Goal: Task Accomplishment & Management: Use online tool/utility

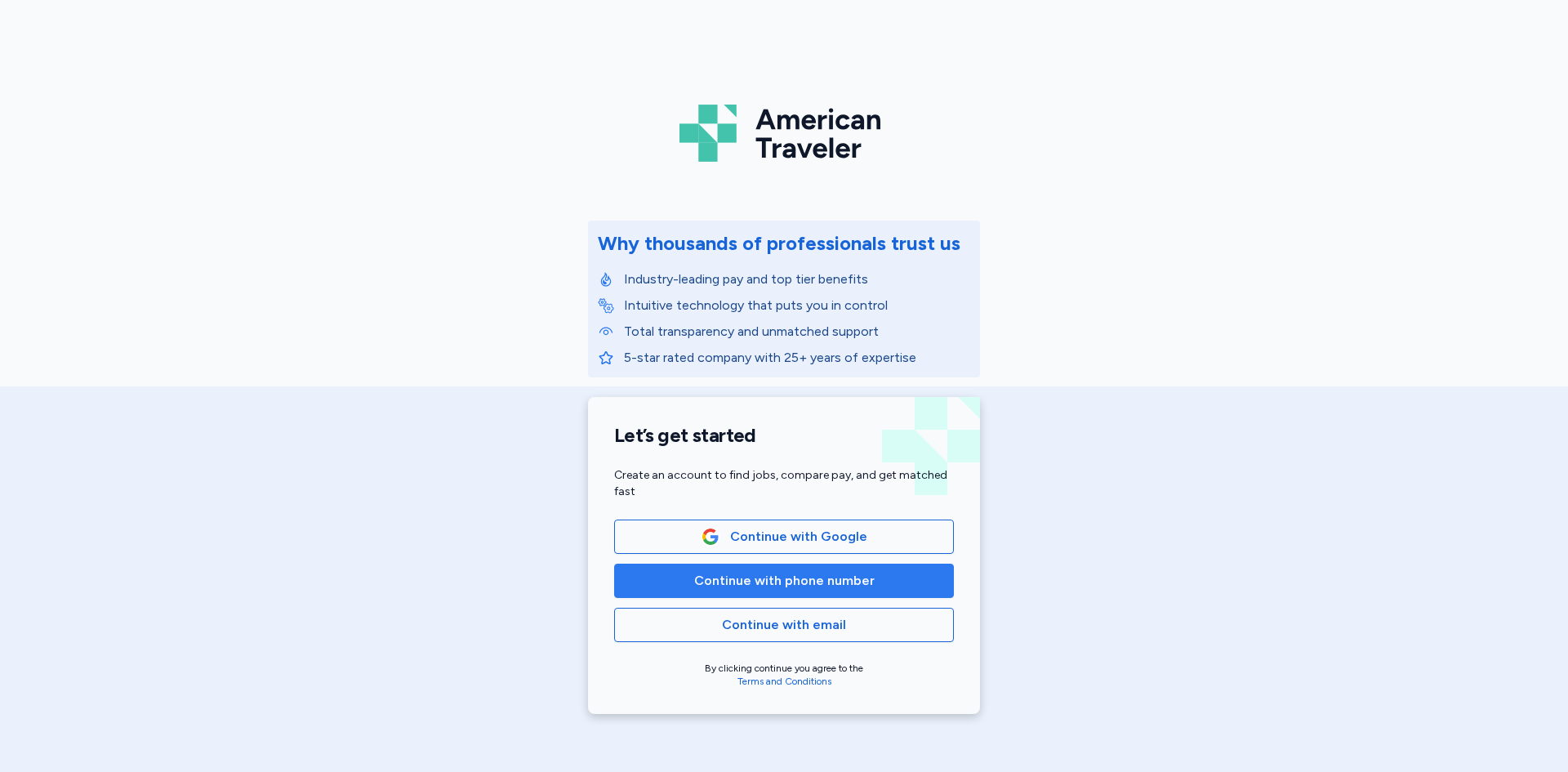
click at [807, 569] on button "Continue with phone number" at bounding box center [783, 580] width 340 height 34
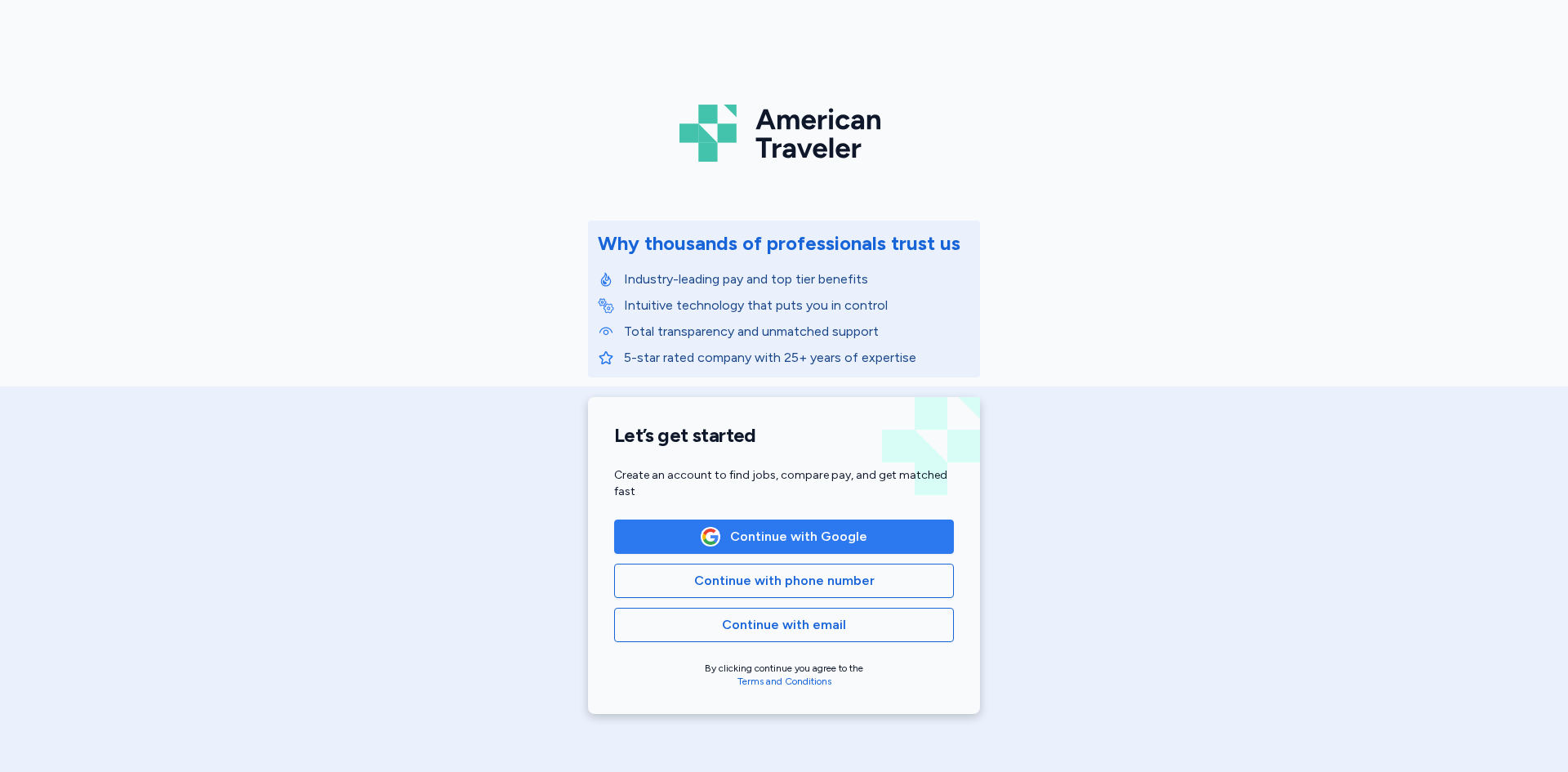
click at [802, 540] on span "Continue with Google" at bounding box center [798, 536] width 137 height 19
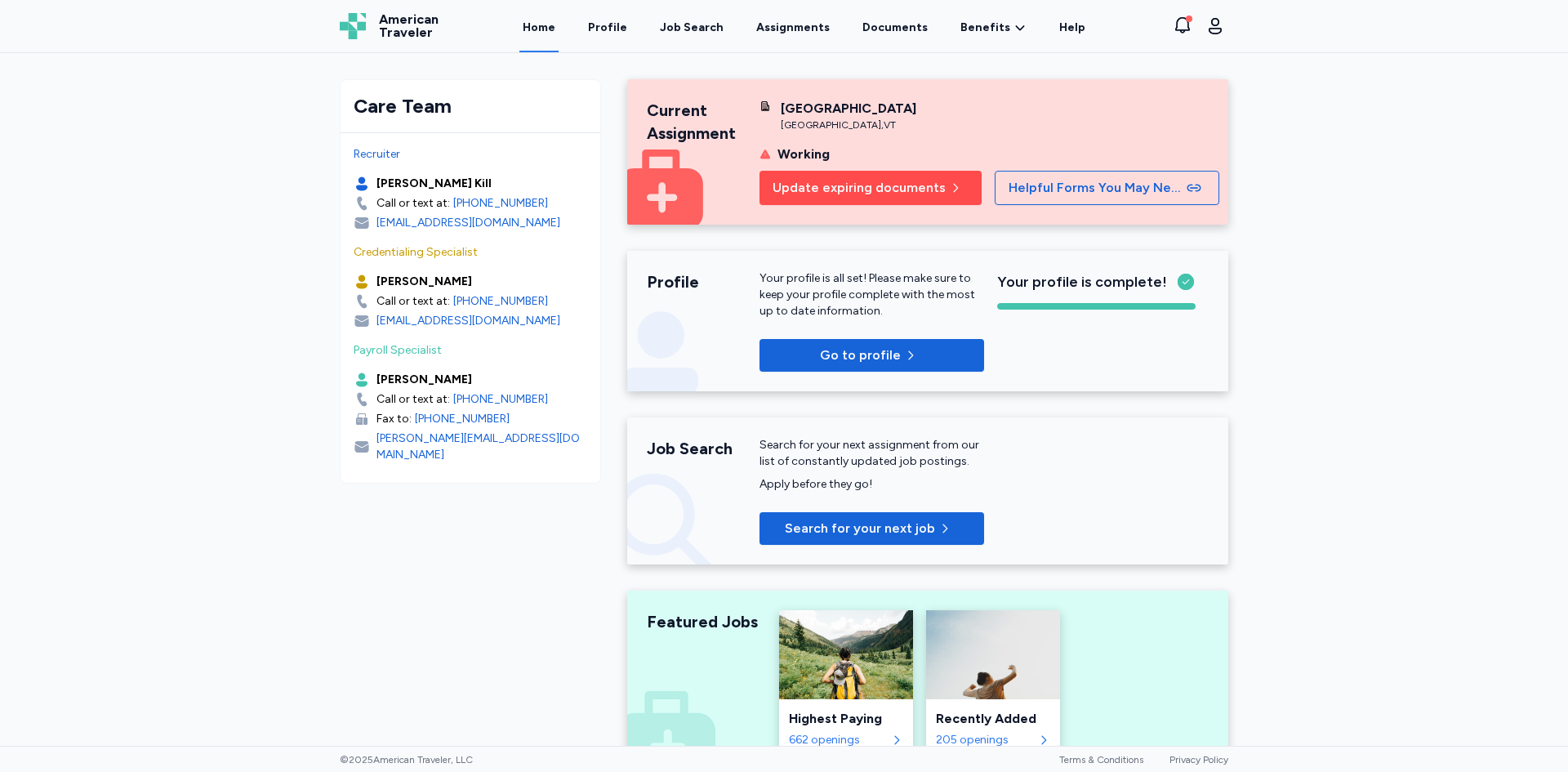
click at [840, 189] on span "Update expiring documents" at bounding box center [859, 188] width 173 height 19
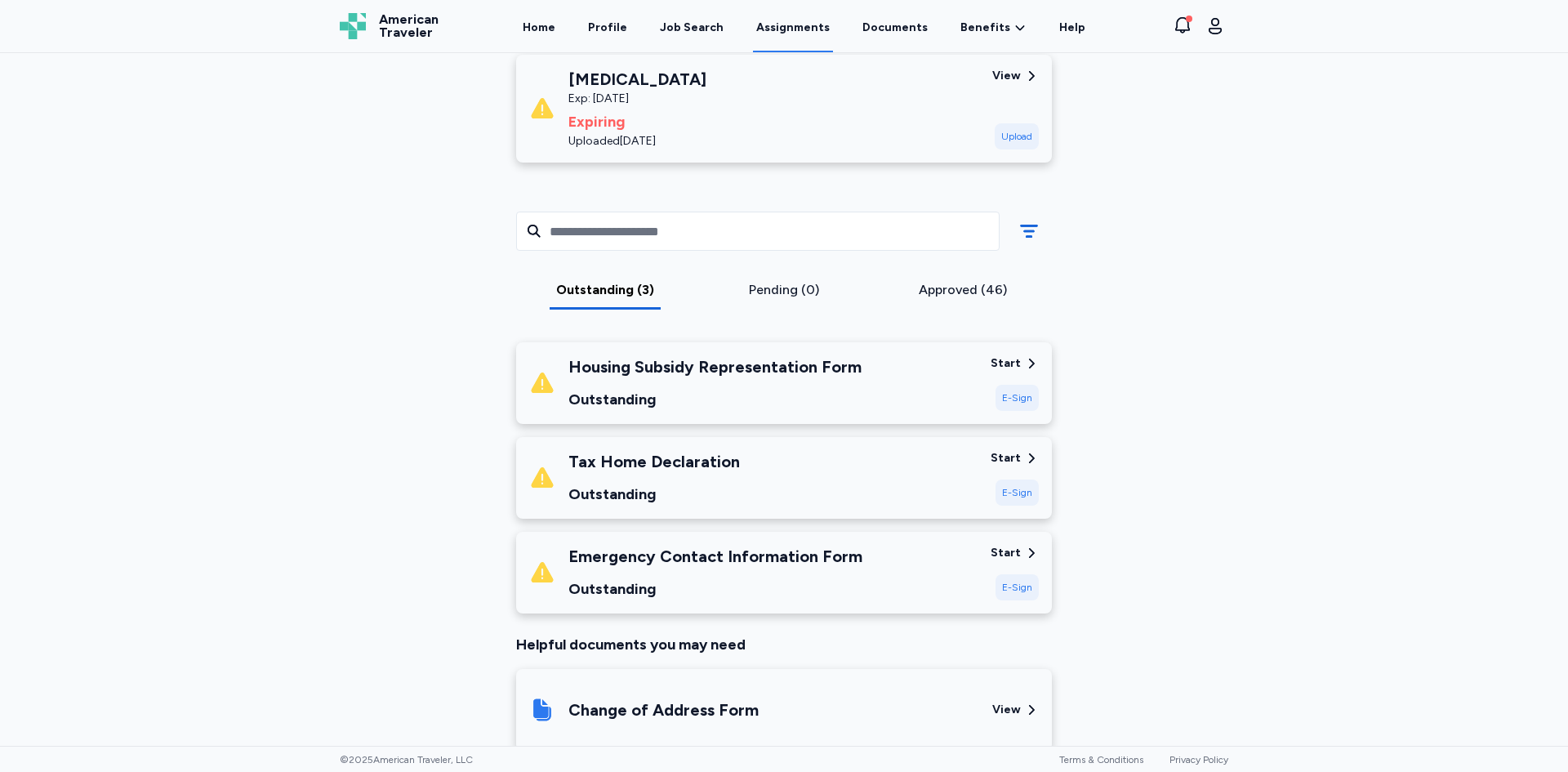
scroll to position [327, 0]
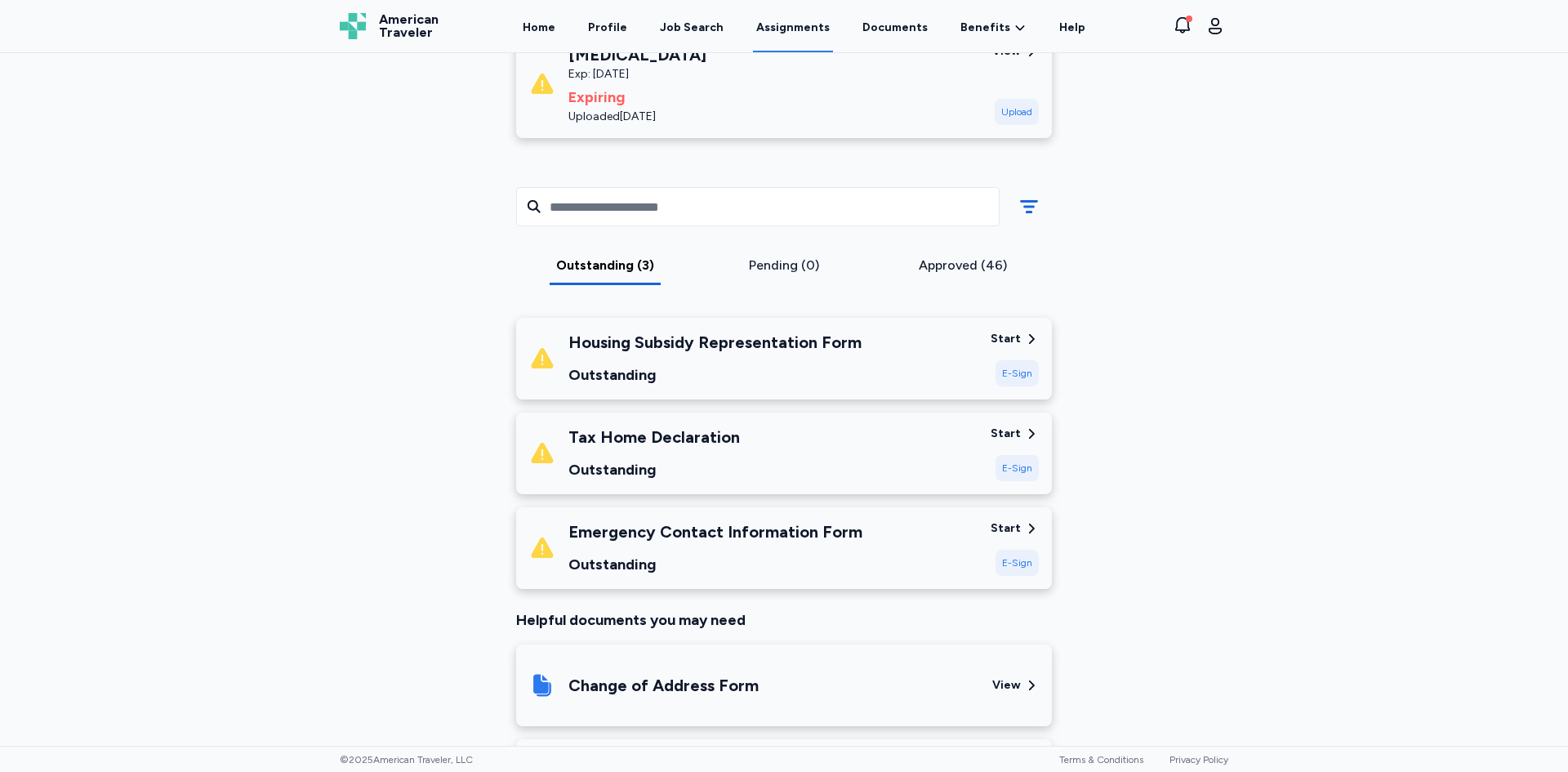
click at [1012, 372] on div "E-Sign" at bounding box center [1017, 373] width 44 height 26
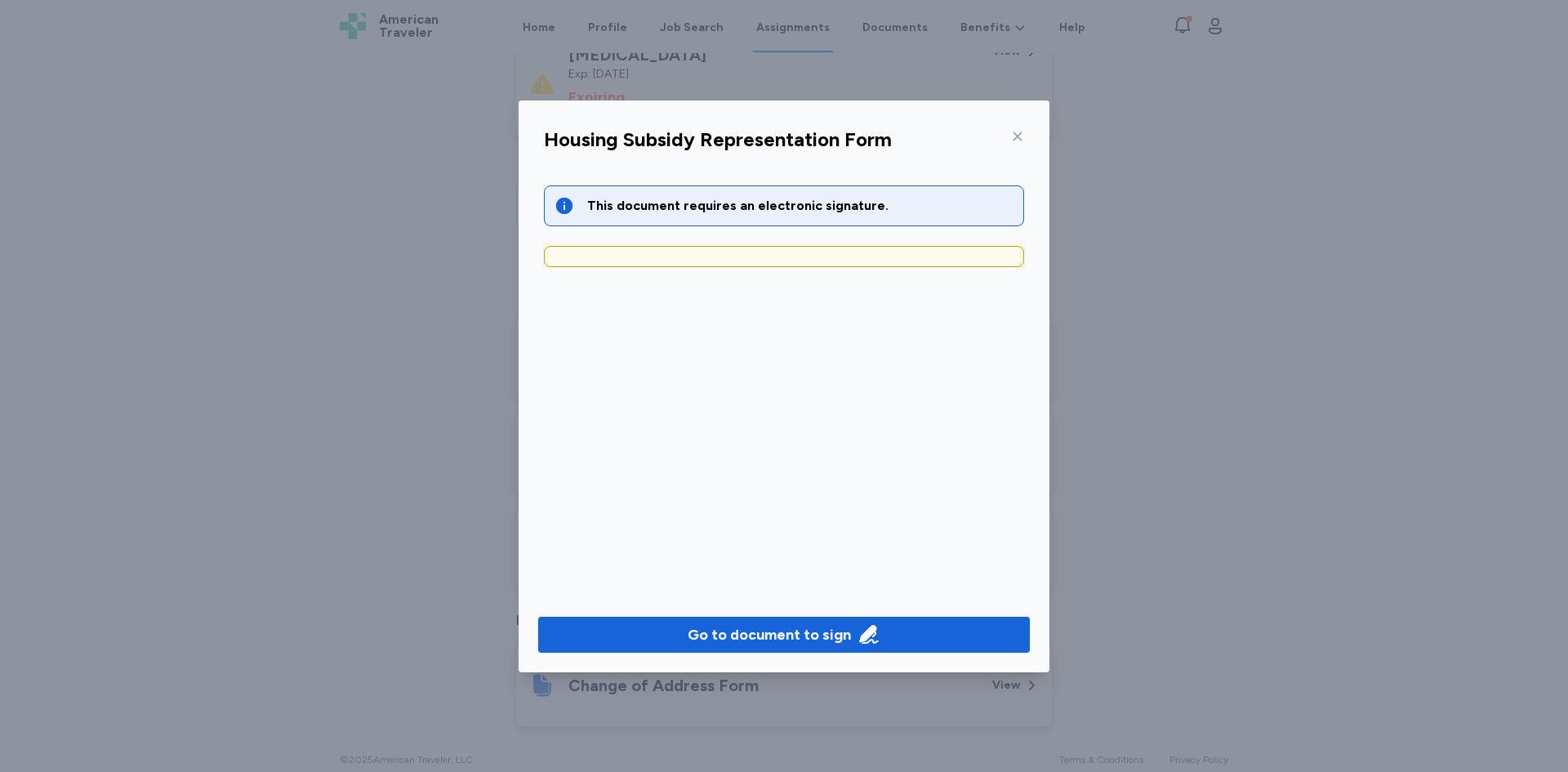
click at [681, 204] on div "This document requires an electronic signature." at bounding box center [800, 205] width 426 height 19
click at [675, 257] on div at bounding box center [784, 257] width 480 height 21
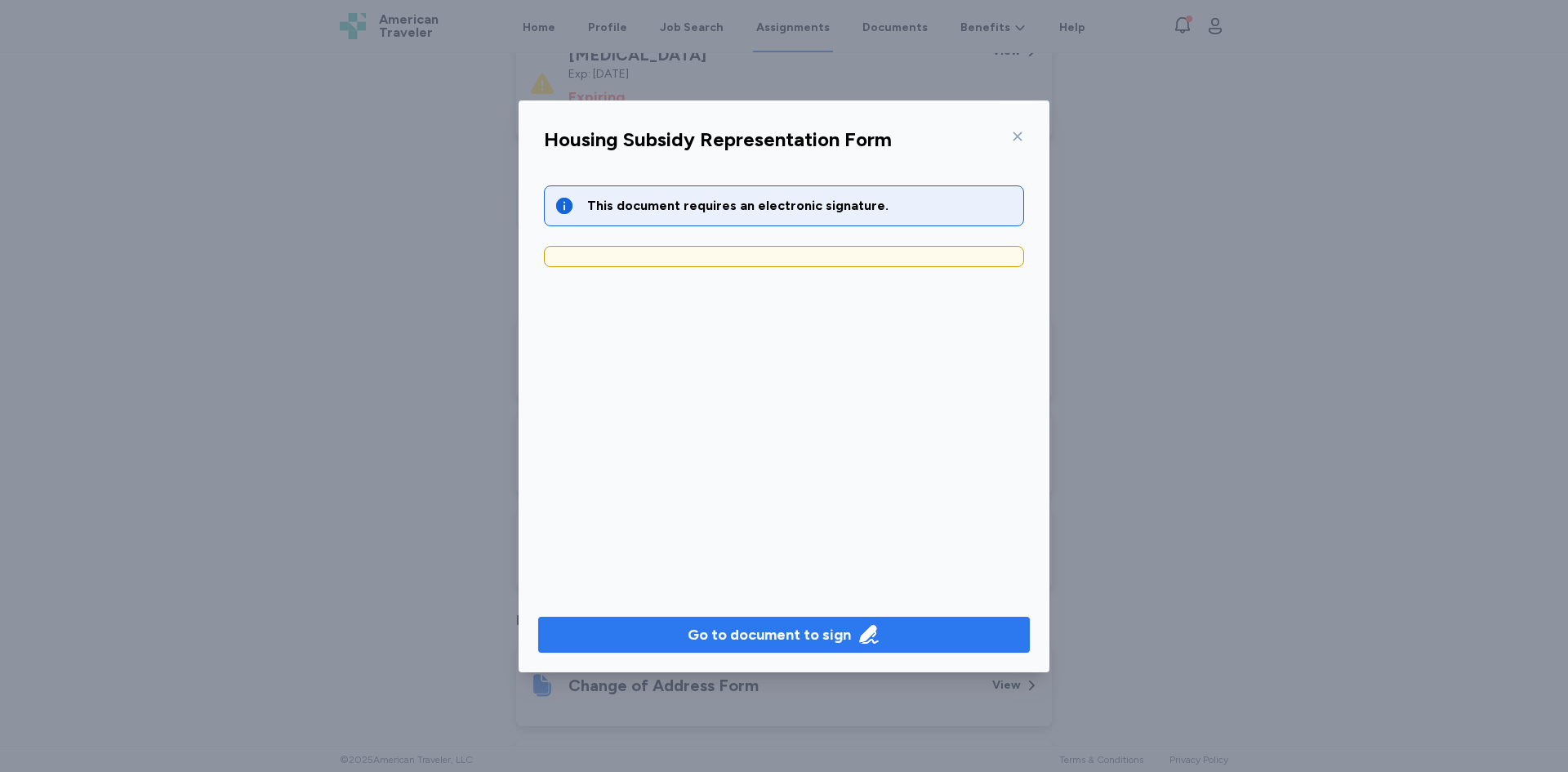
click at [787, 640] on div "Go to document to sign" at bounding box center [768, 635] width 163 height 23
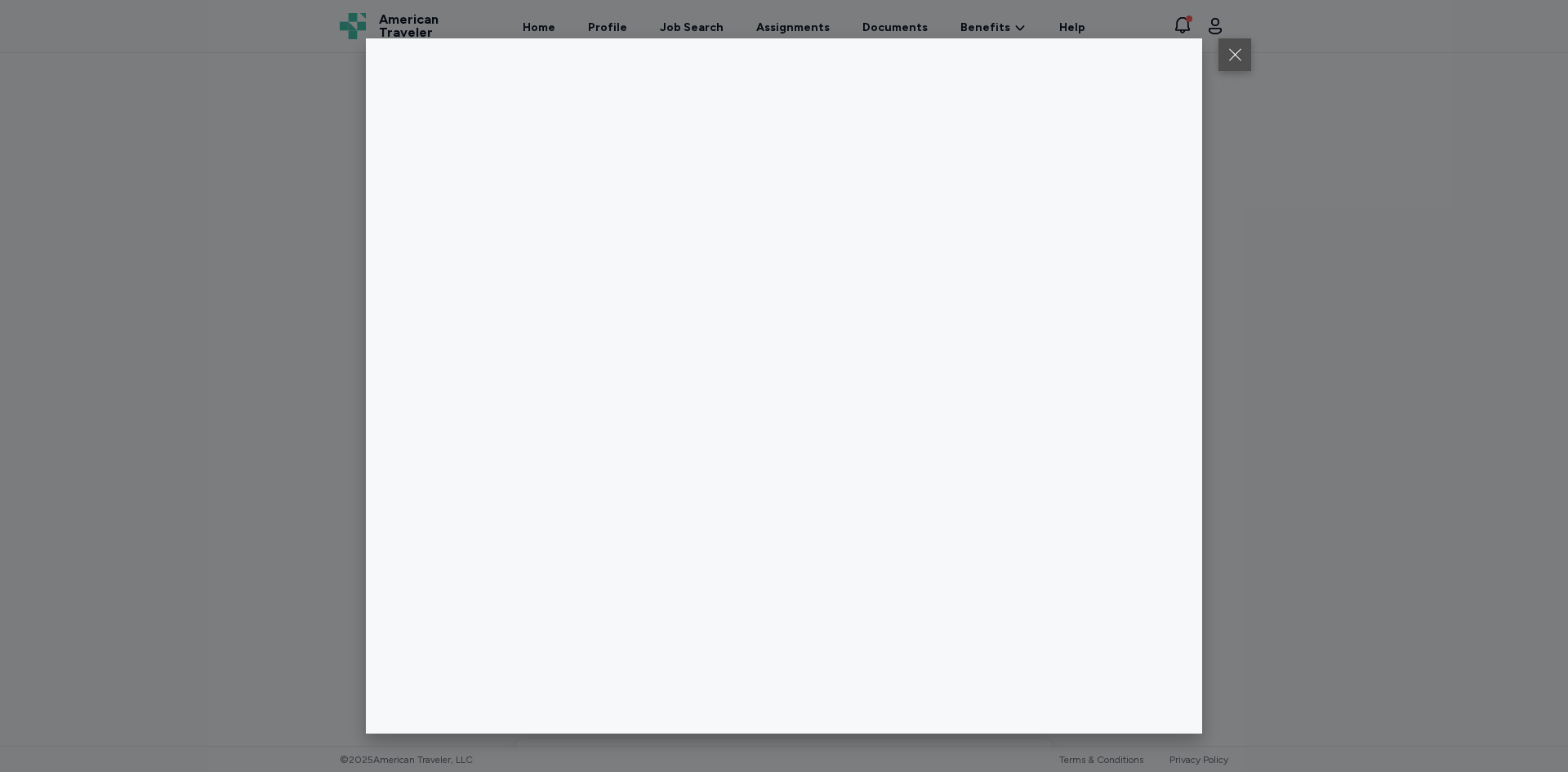
click at [1236, 45] on button at bounding box center [1234, 54] width 32 height 32
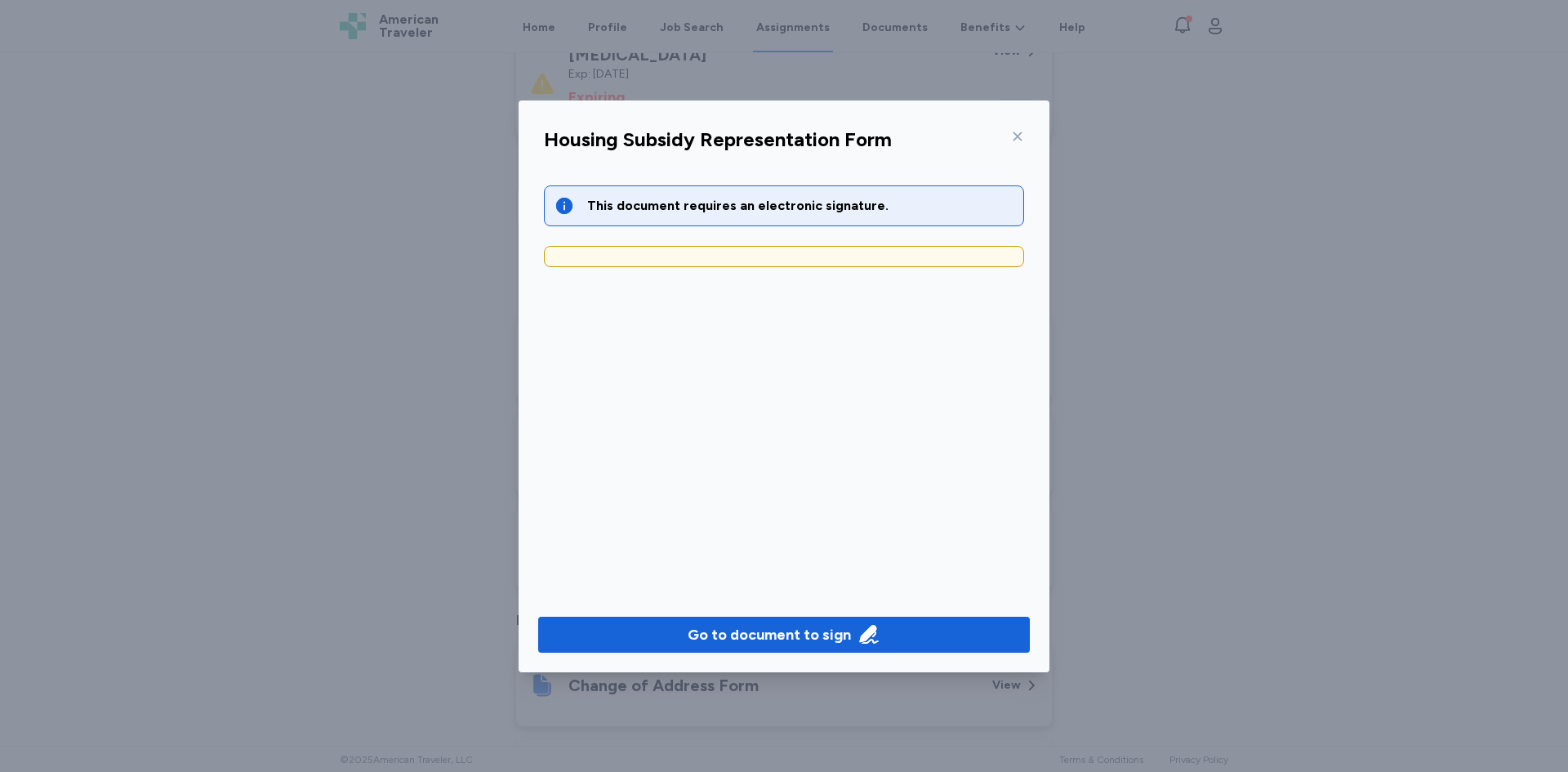
click at [1014, 134] on icon at bounding box center [1017, 136] width 13 height 13
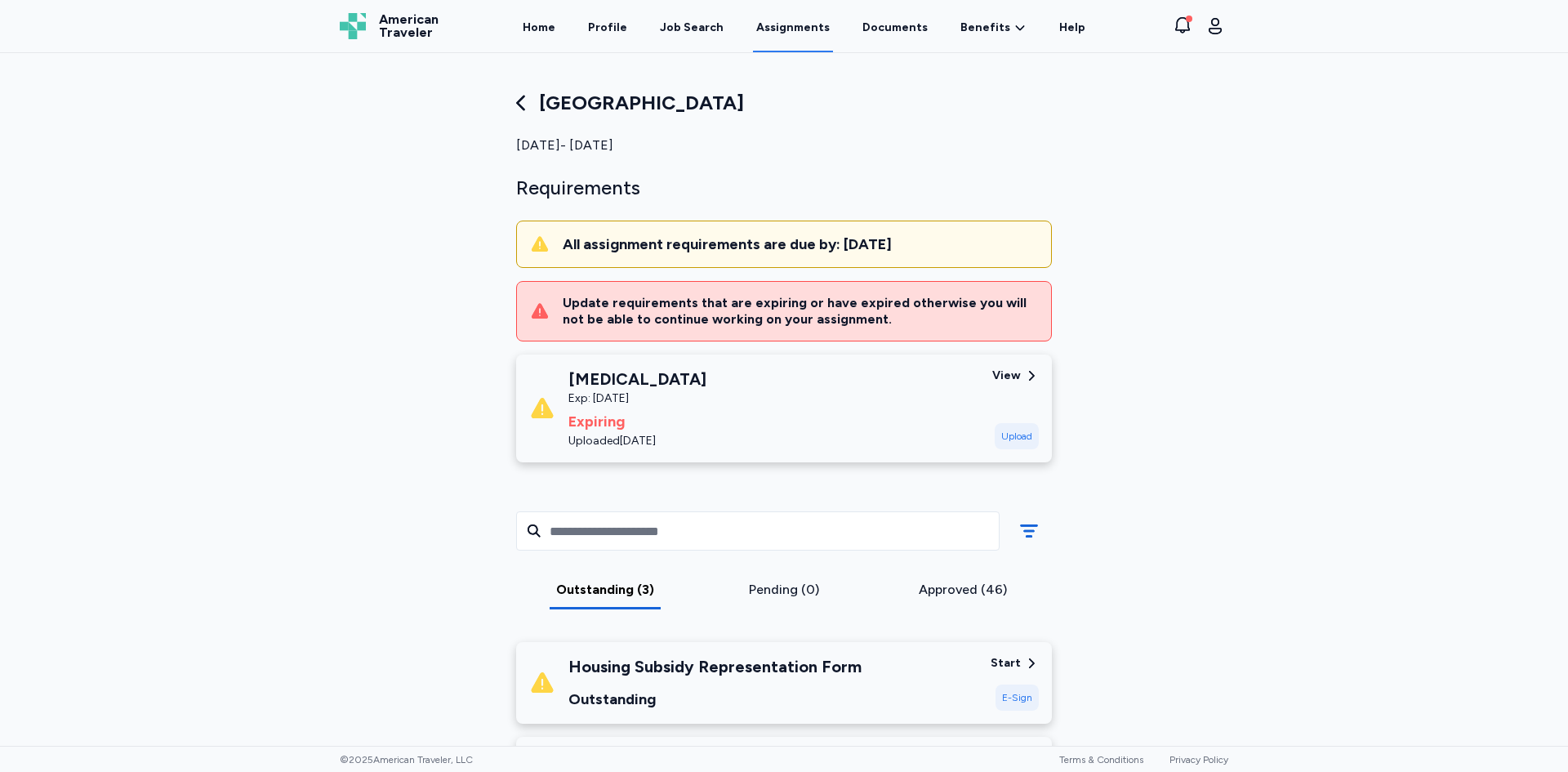
scroll to position [0, 0]
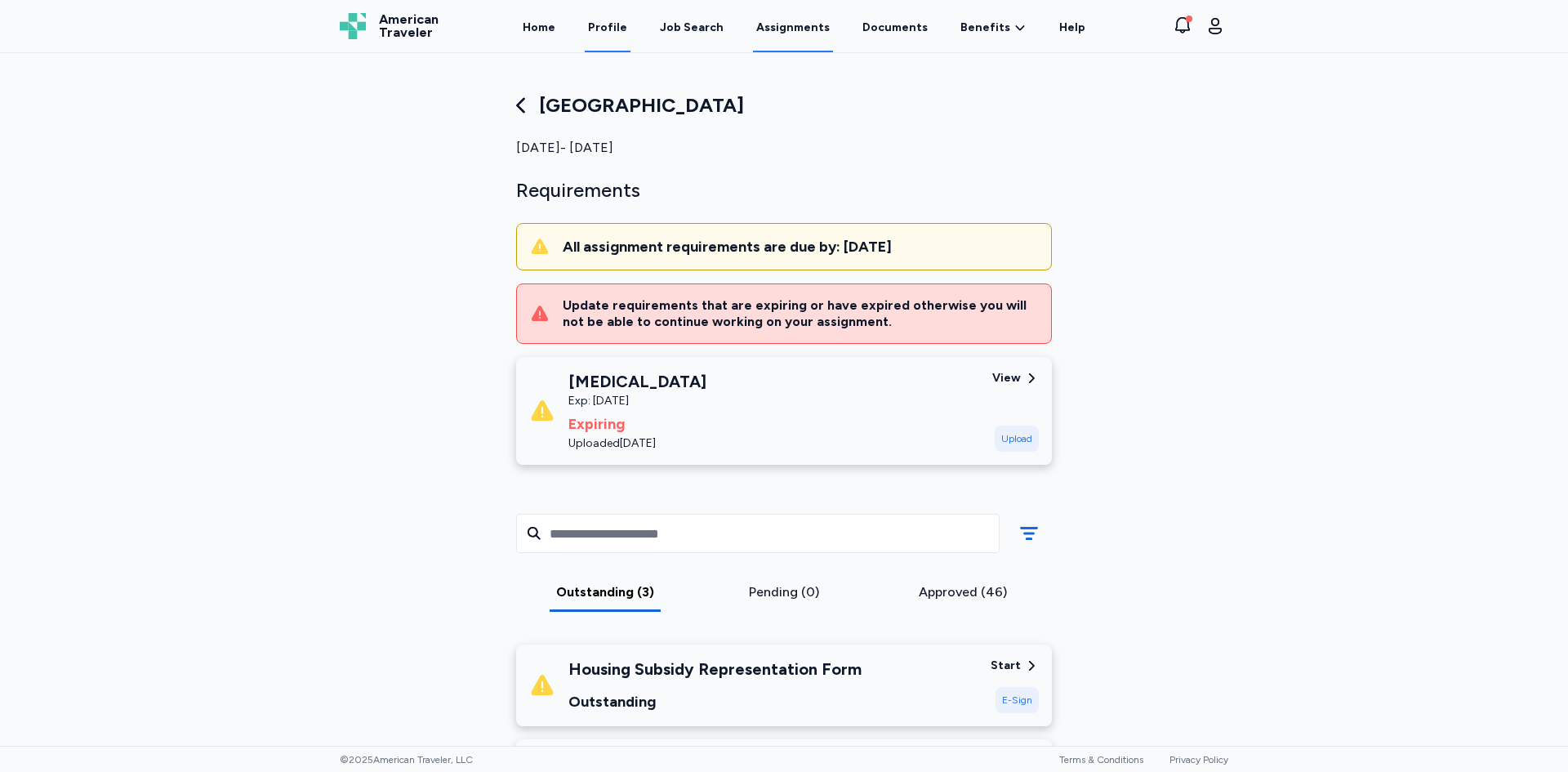
click at [620, 27] on link "Profile" at bounding box center [608, 27] width 45 height 51
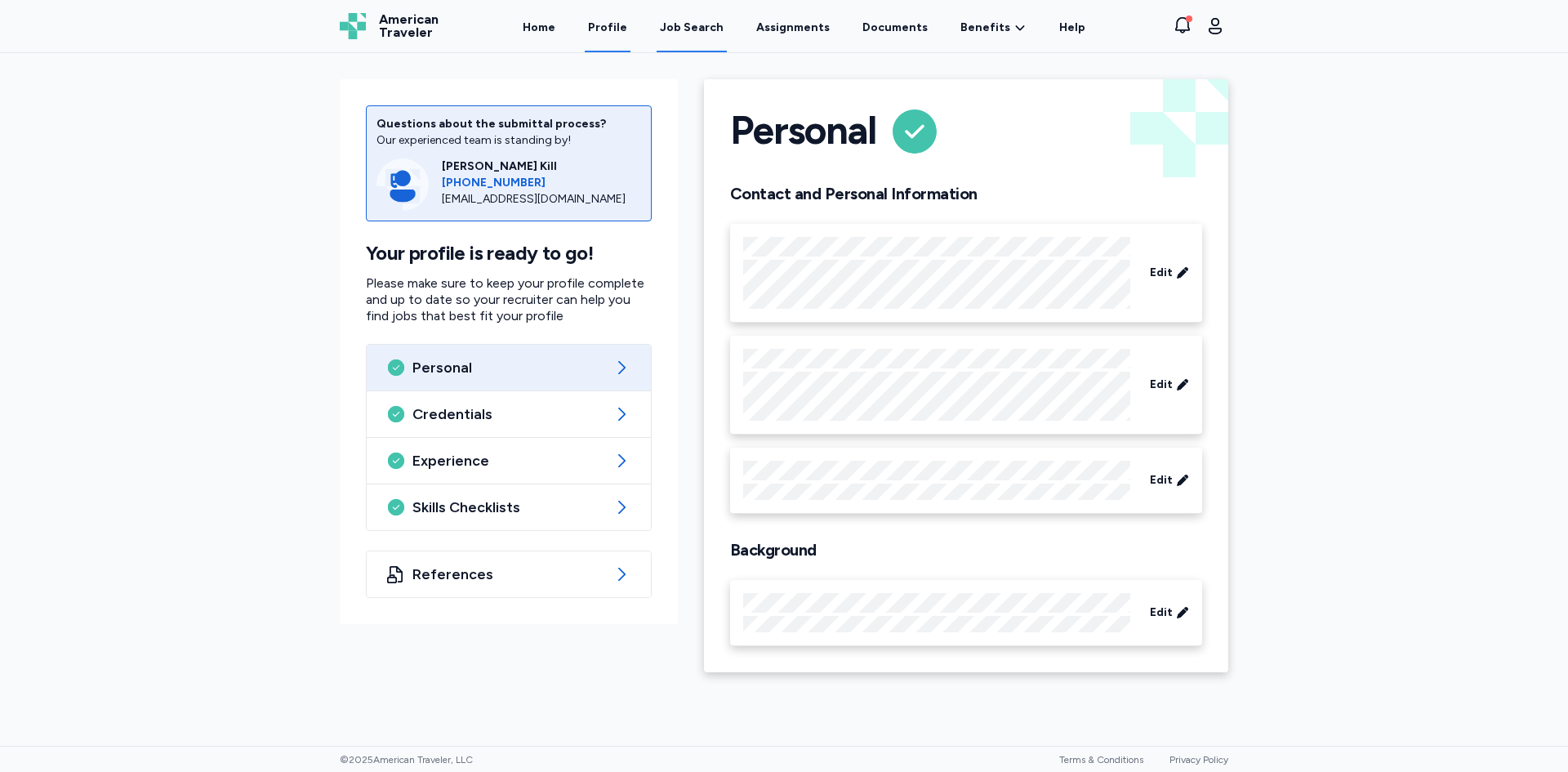
click at [709, 27] on div "Job Search" at bounding box center [691, 27] width 64 height 17
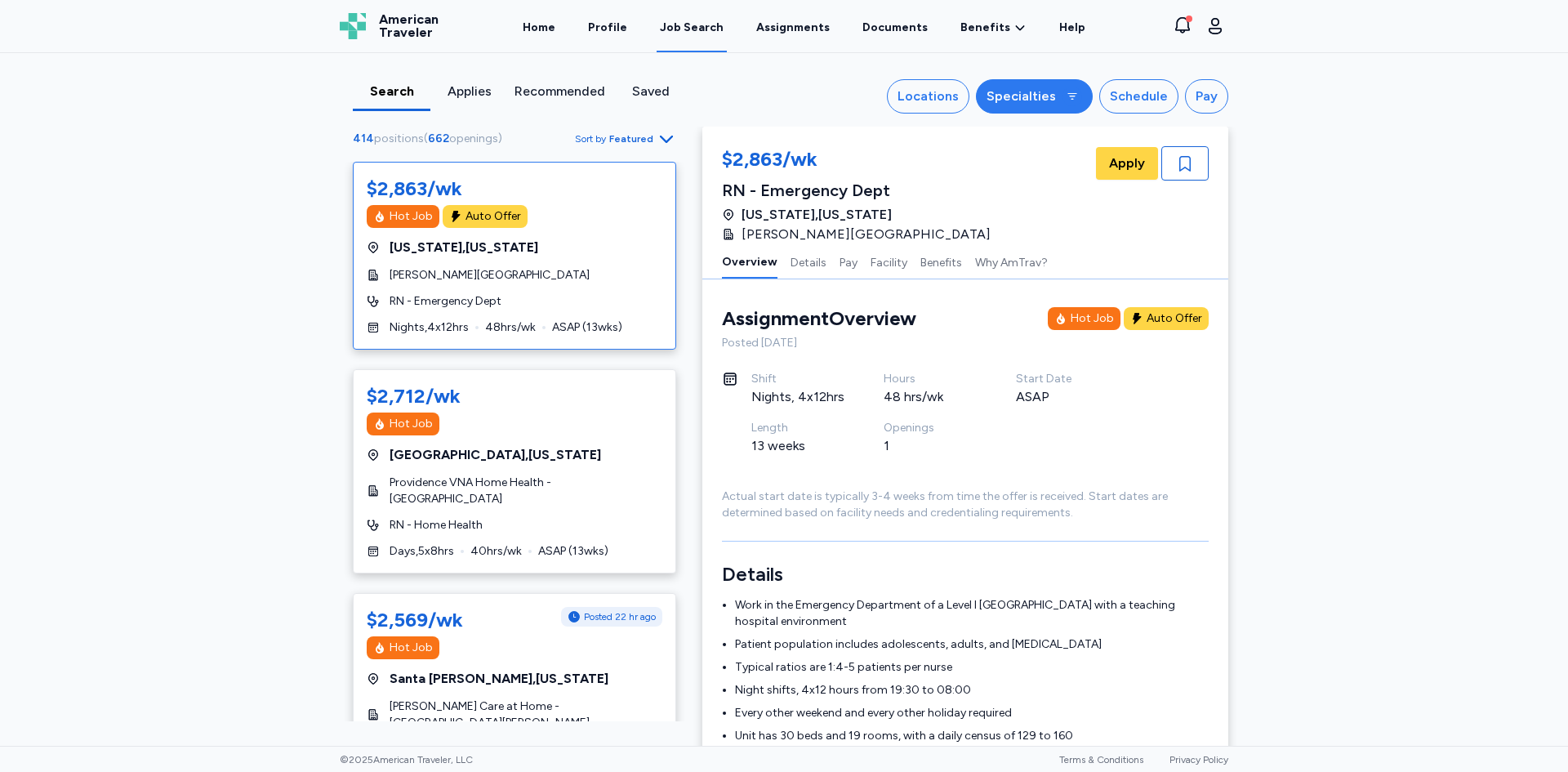
click at [1063, 92] on div at bounding box center [1072, 96] width 19 height 19
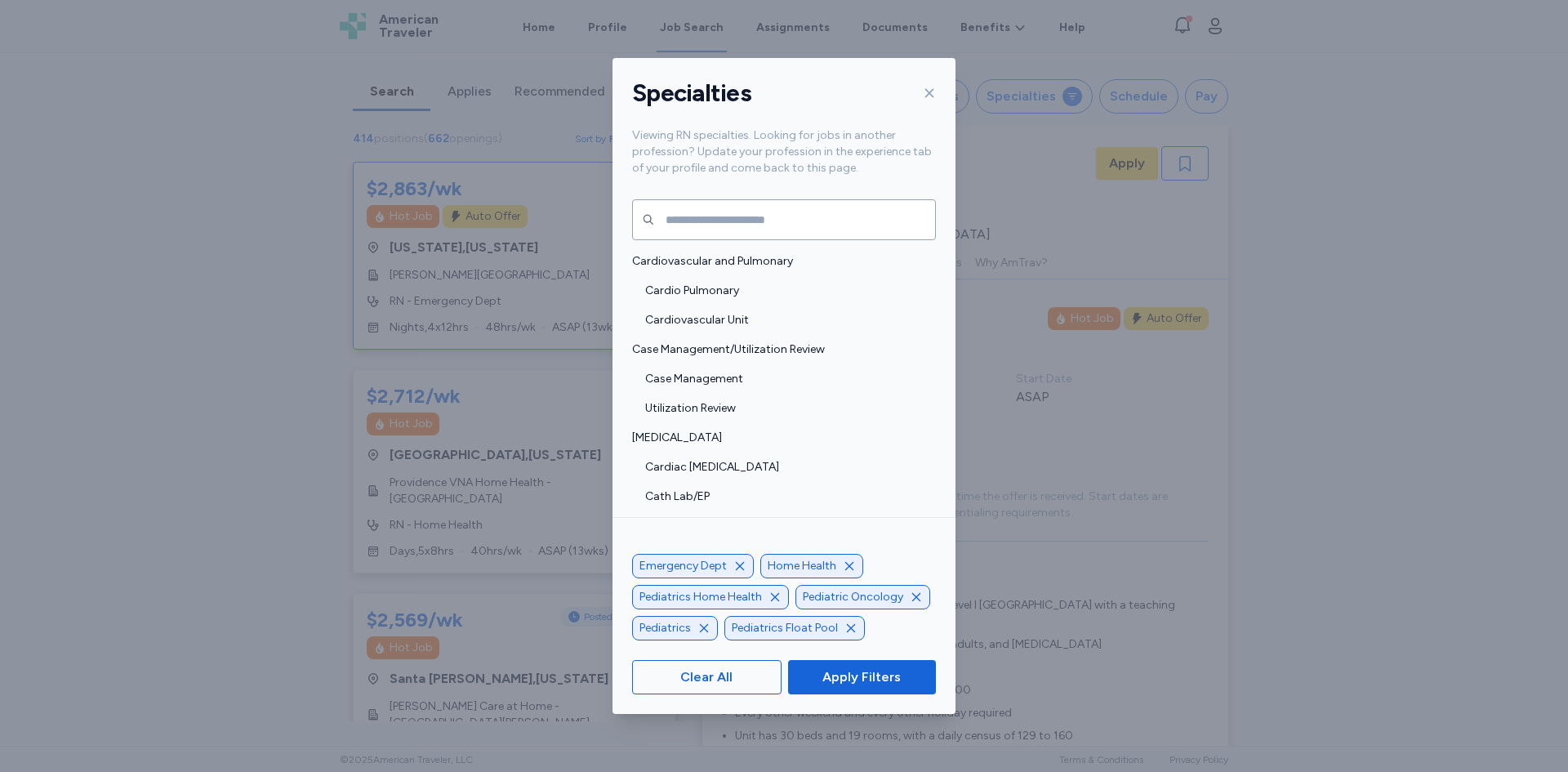
click at [845, 562] on icon "button" at bounding box center [849, 566] width 13 height 13
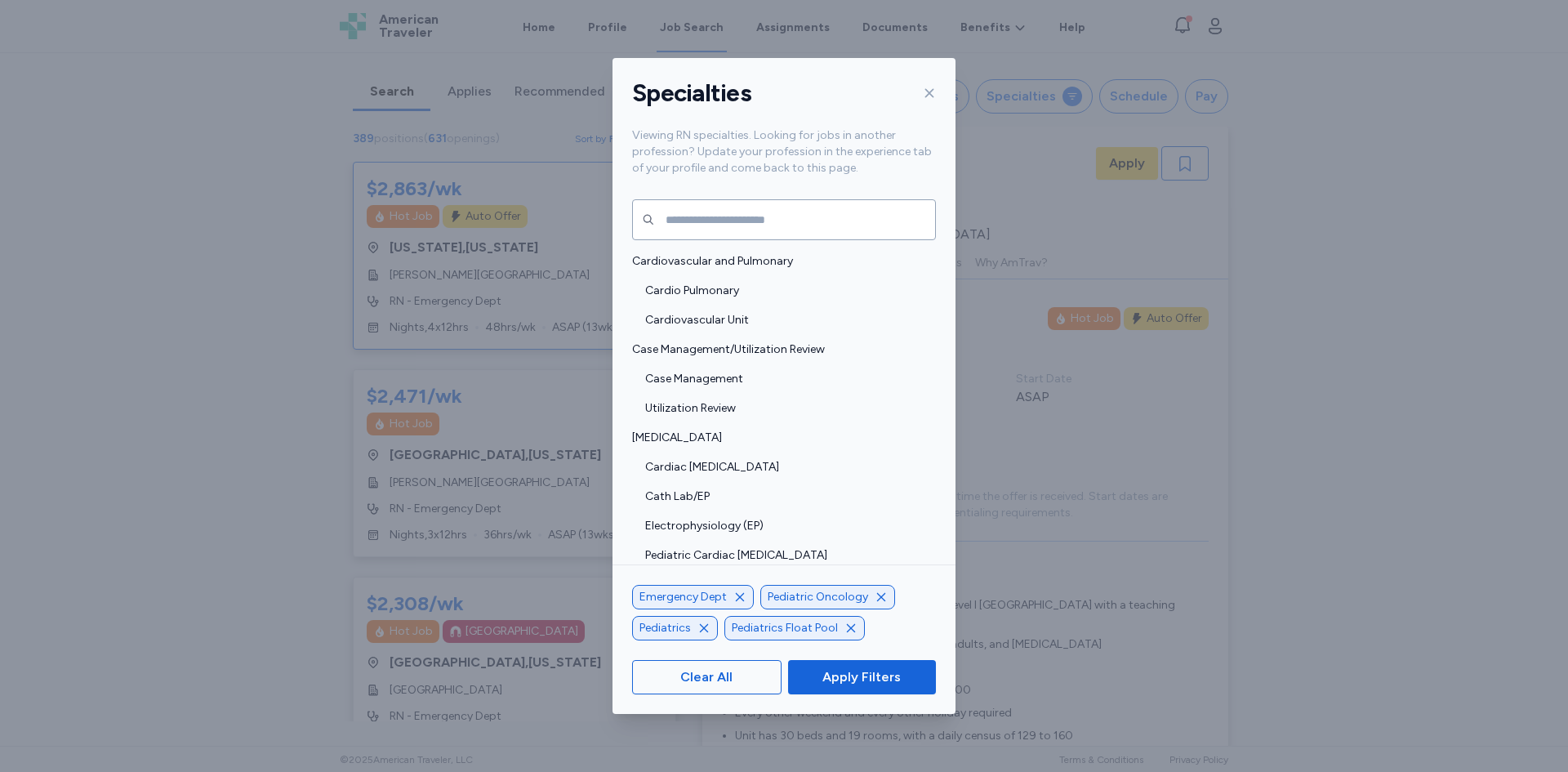
click at [884, 599] on div "Pediatric Oncology" at bounding box center [828, 597] width 134 height 24
click at [845, 624] on icon "button" at bounding box center [850, 628] width 13 height 13
click at [698, 631] on icon "button" at bounding box center [704, 628] width 13 height 13
click at [875, 624] on icon "button" at bounding box center [881, 628] width 13 height 13
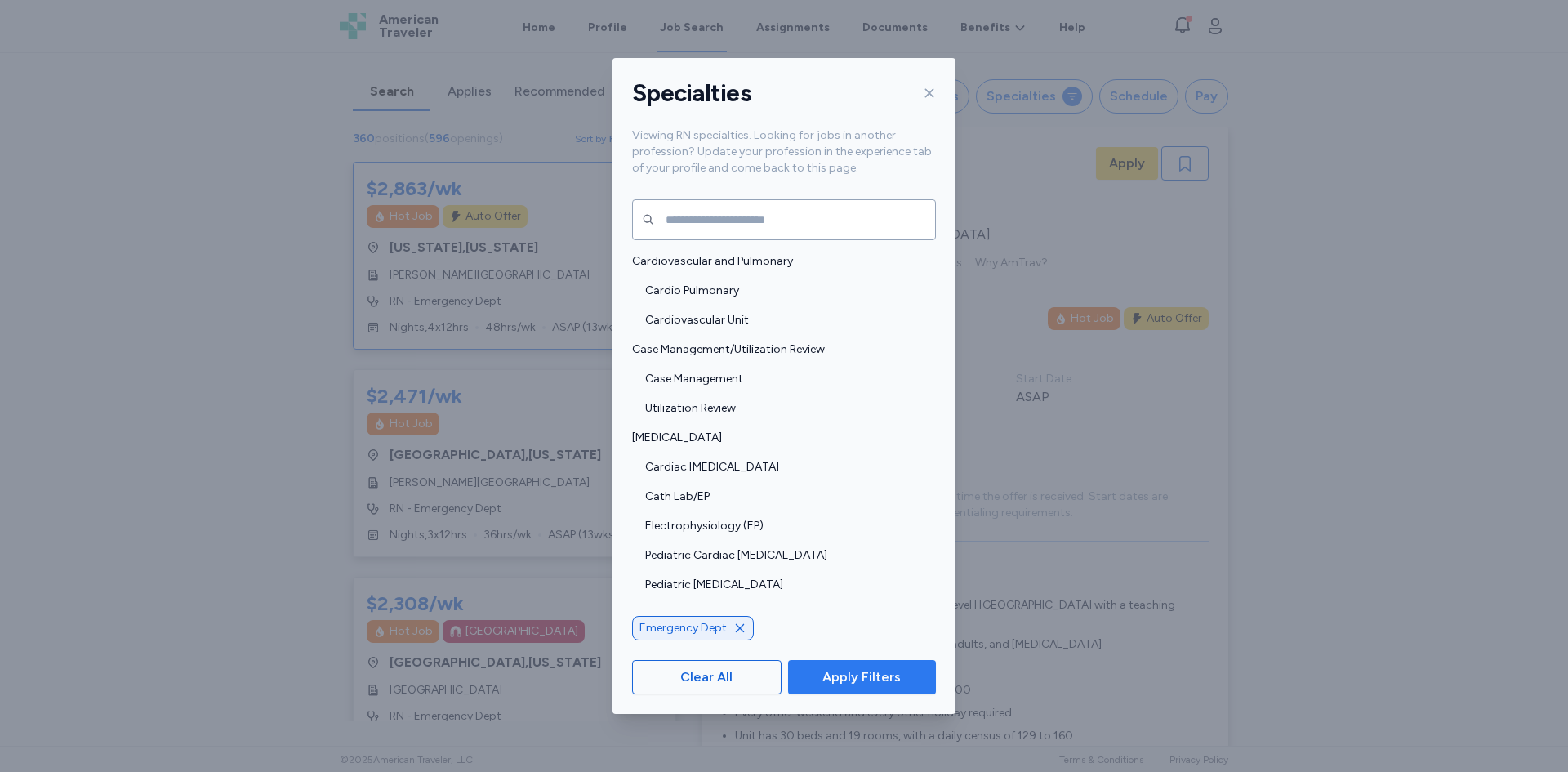
click at [848, 684] on span "Apply Filters" at bounding box center [862, 677] width 79 height 19
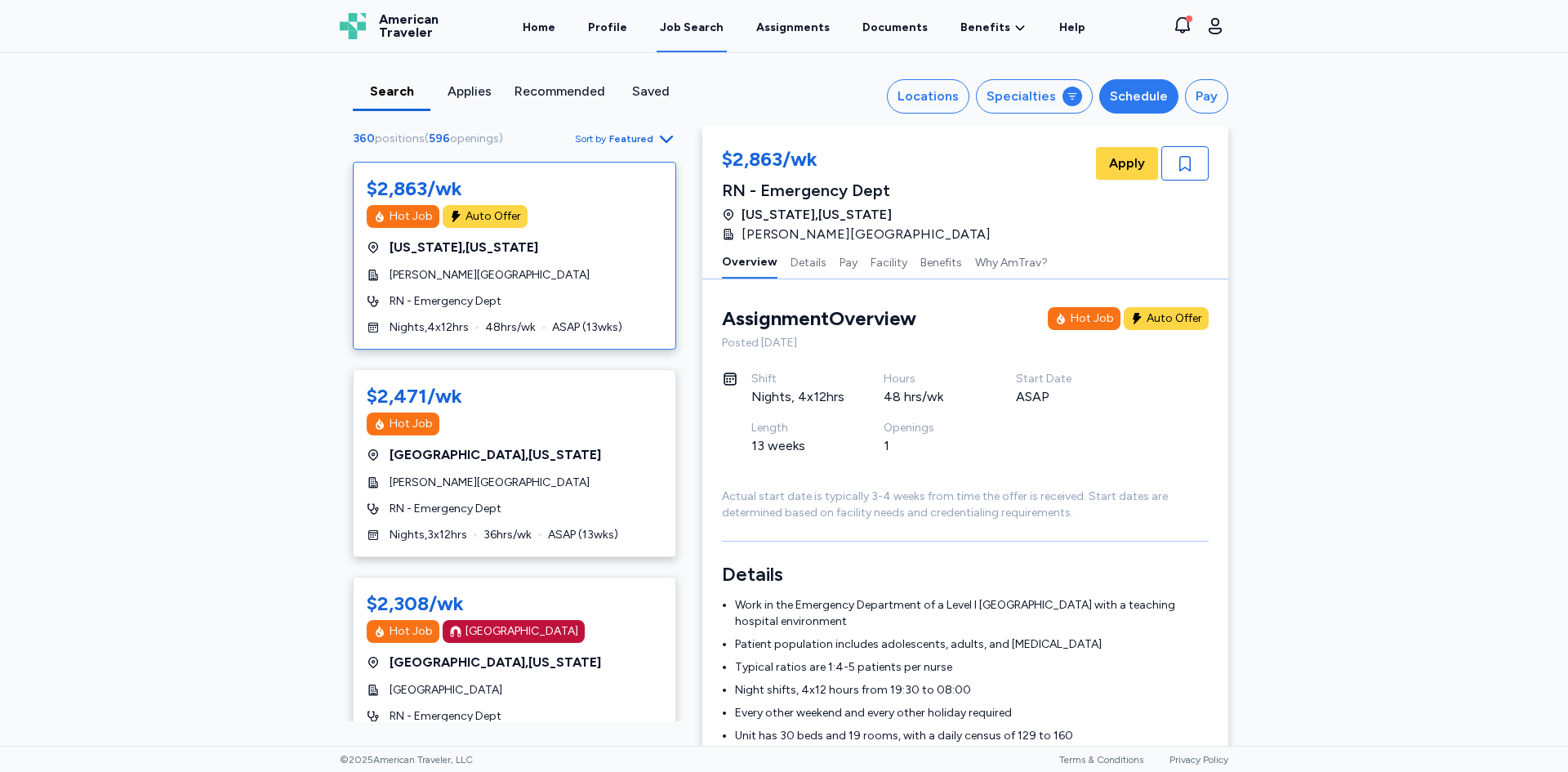
click at [1129, 93] on div "Schedule" at bounding box center [1138, 96] width 58 height 19
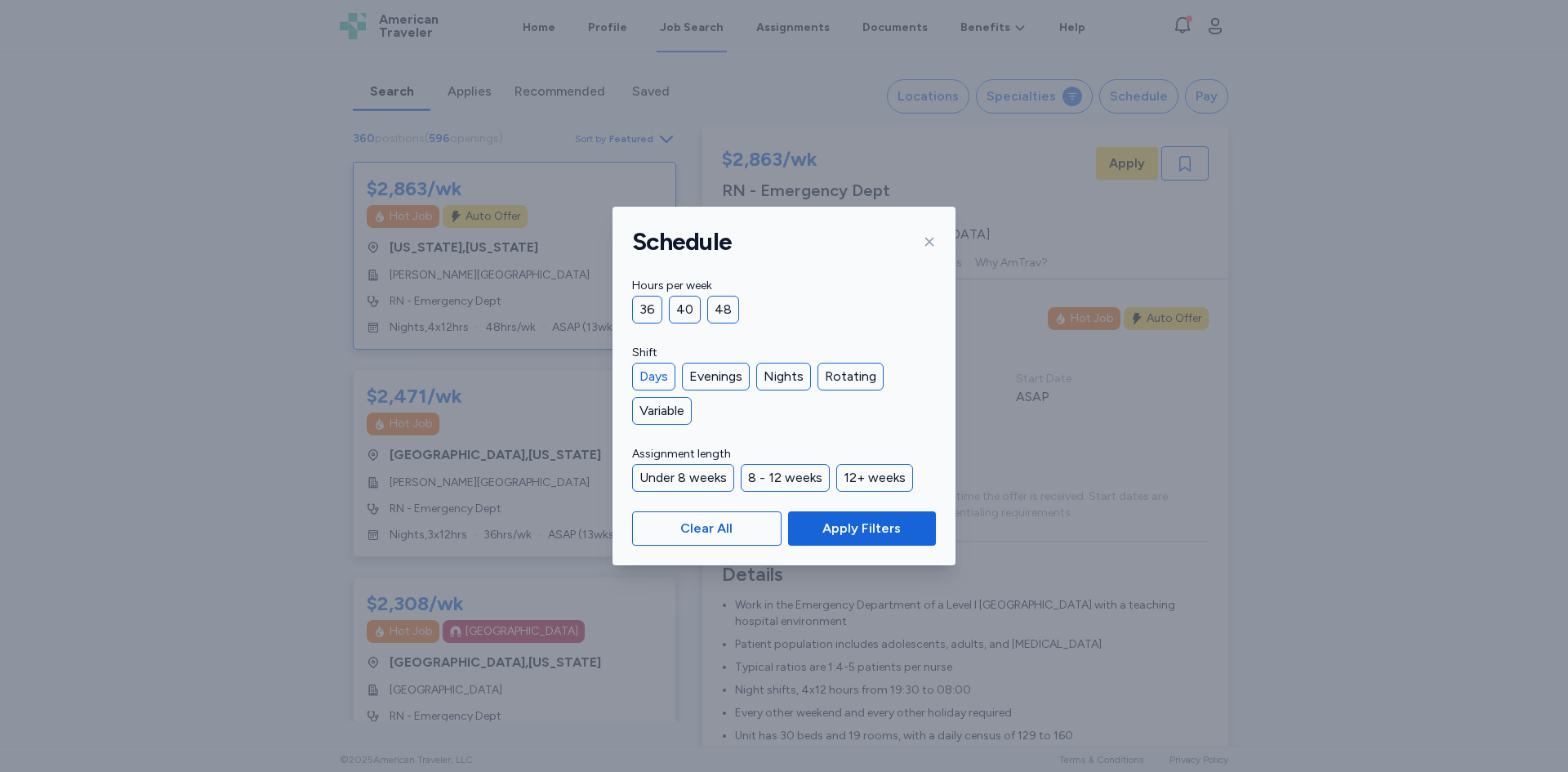
click at [645, 383] on div "Days" at bounding box center [654, 376] width 44 height 28
click at [655, 309] on div "36" at bounding box center [647, 310] width 31 height 28
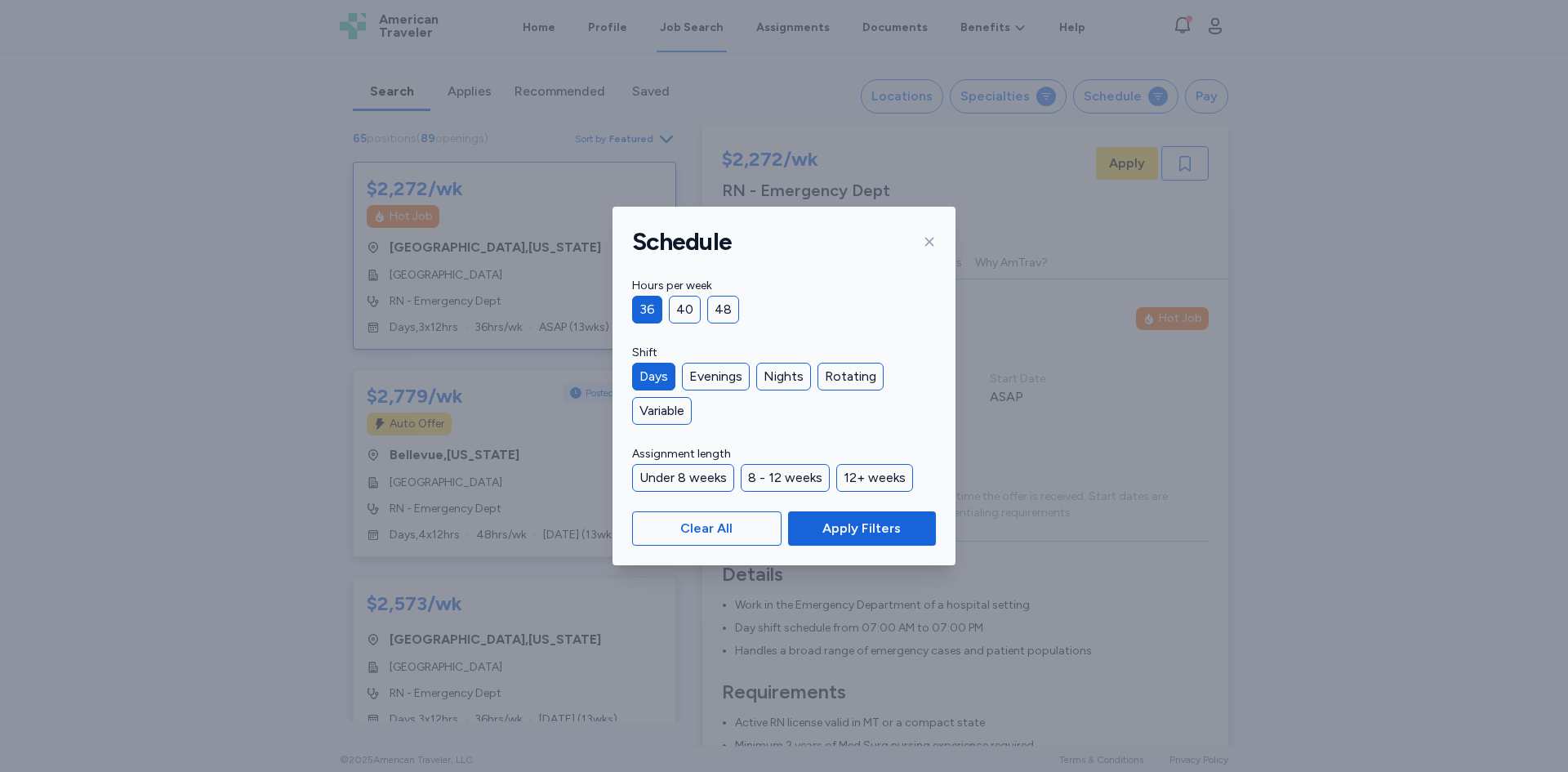
scroll to position [2, 0]
click at [831, 528] on span "Apply Filters" at bounding box center [862, 528] width 79 height 19
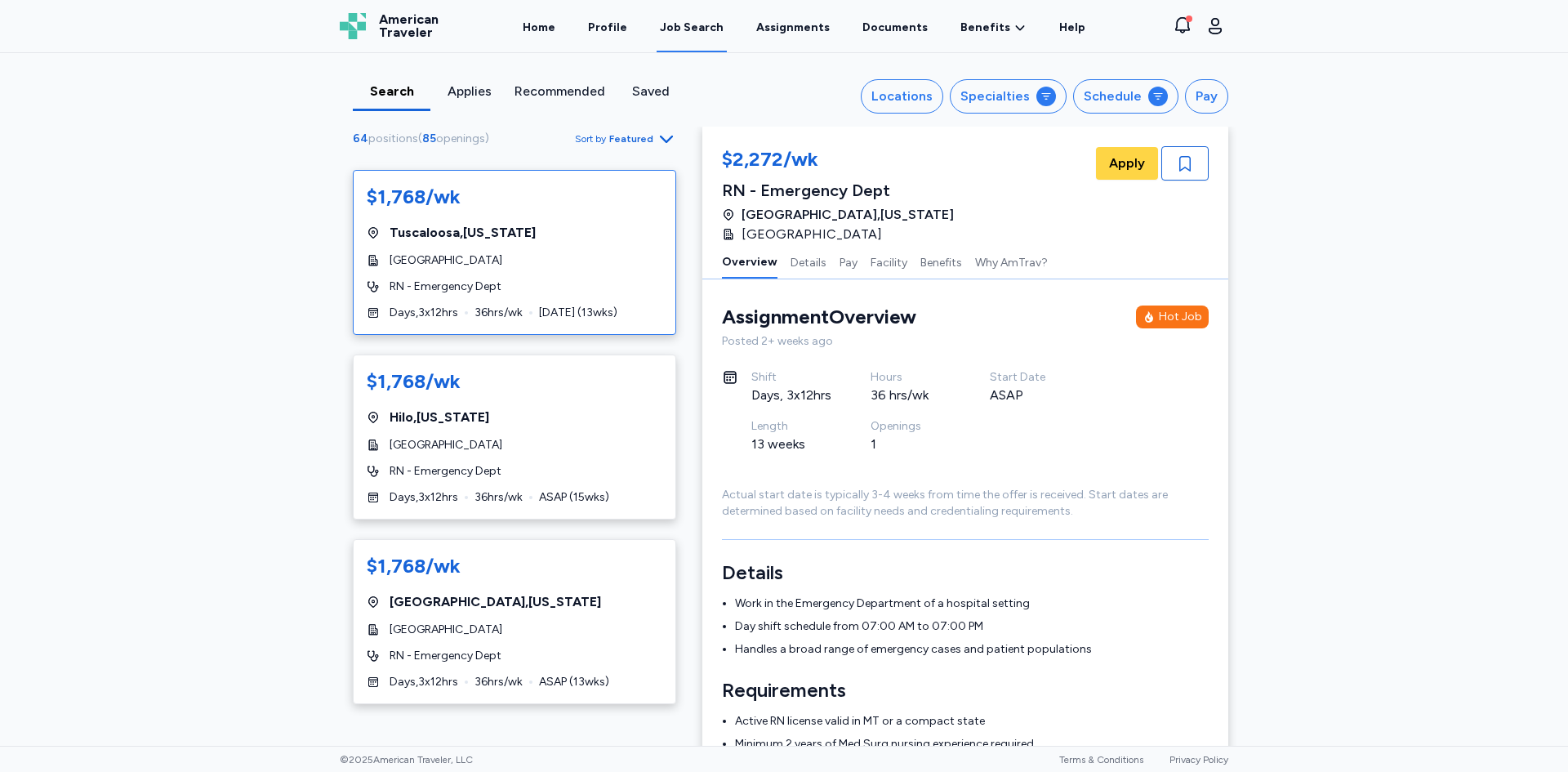
scroll to position [9245, 0]
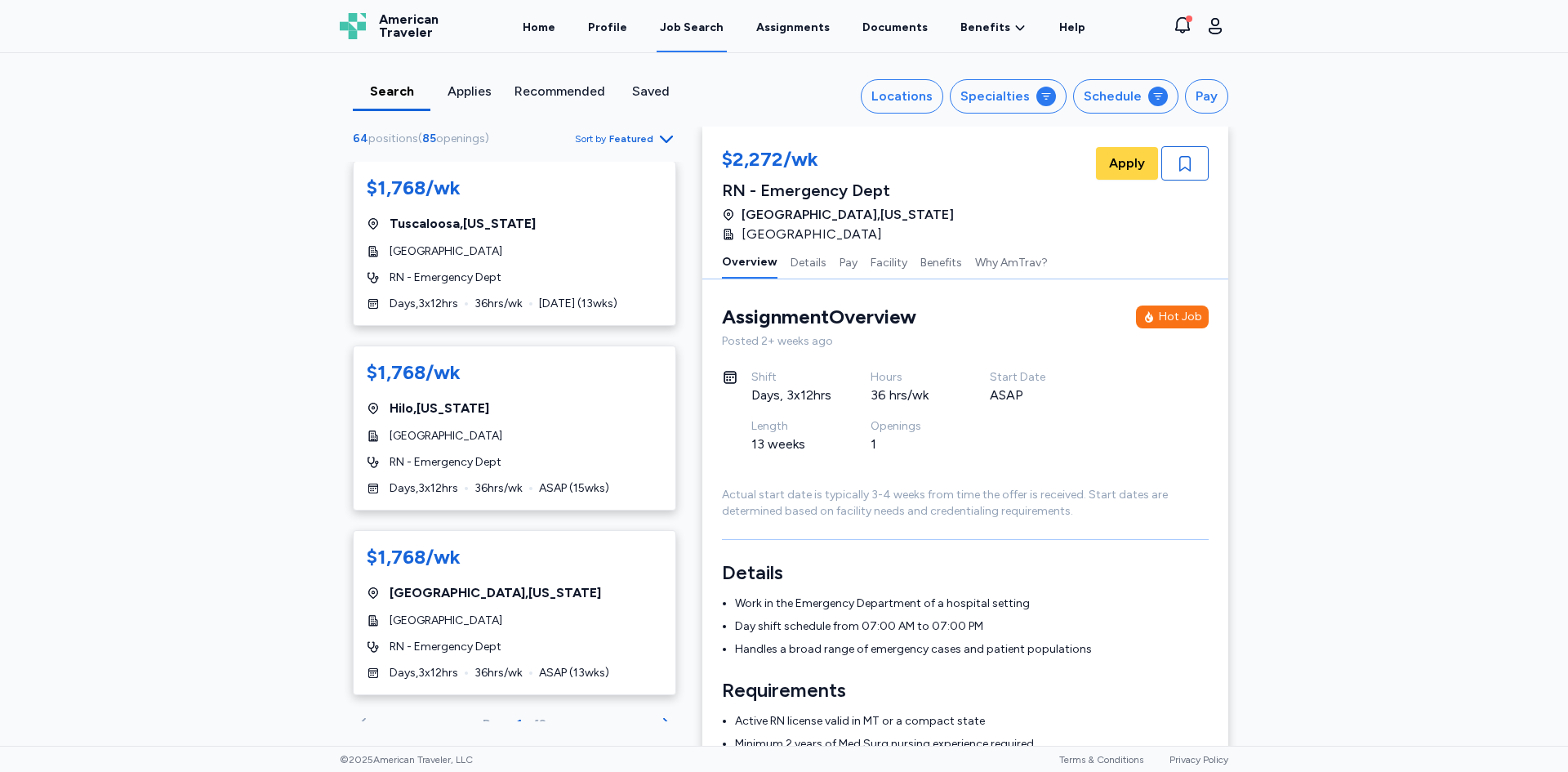
click at [657, 714] on icon "Go to next 50 jobs" at bounding box center [666, 724] width 19 height 19
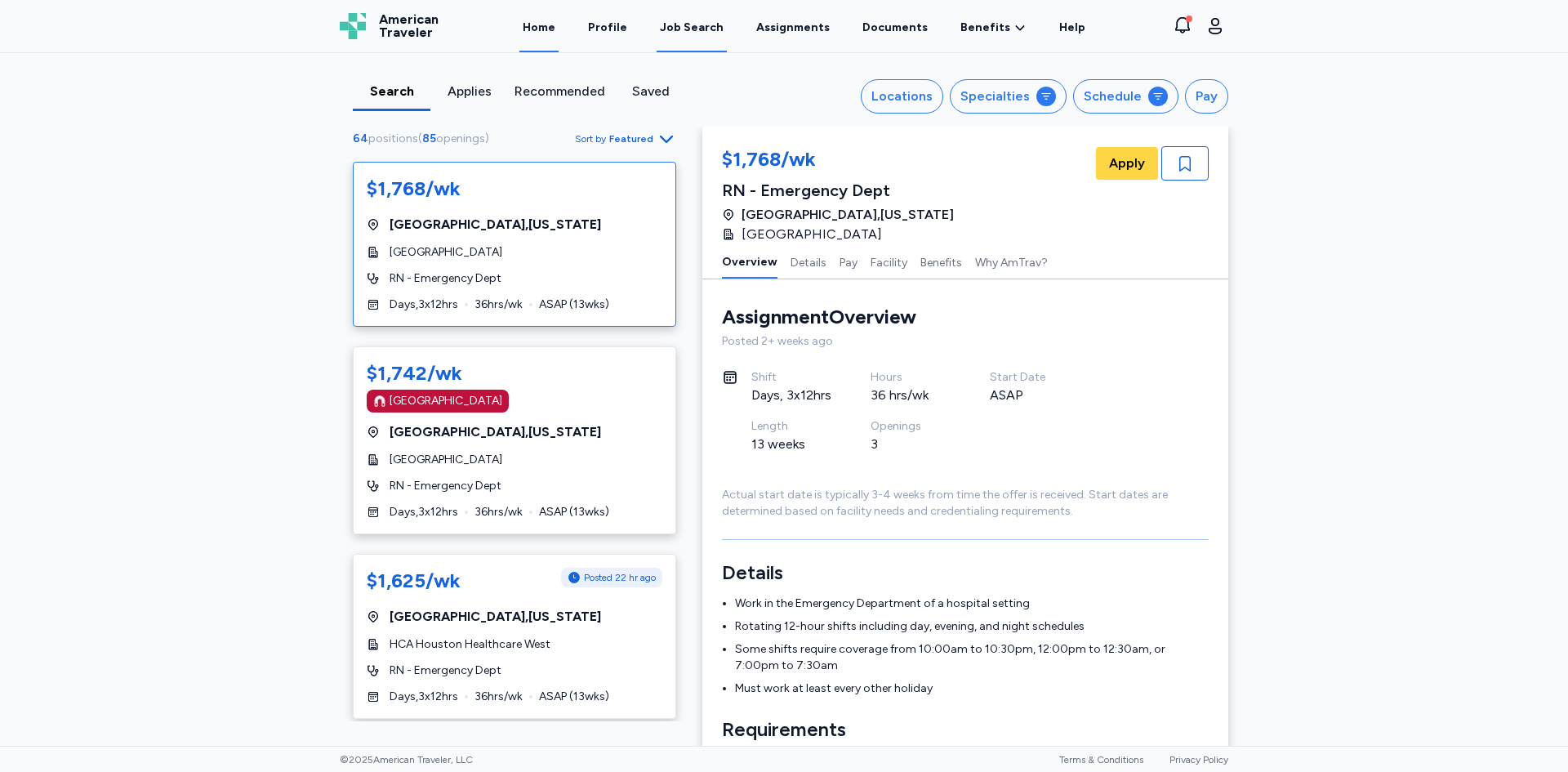
click at [540, 27] on link "Home" at bounding box center [539, 27] width 39 height 51
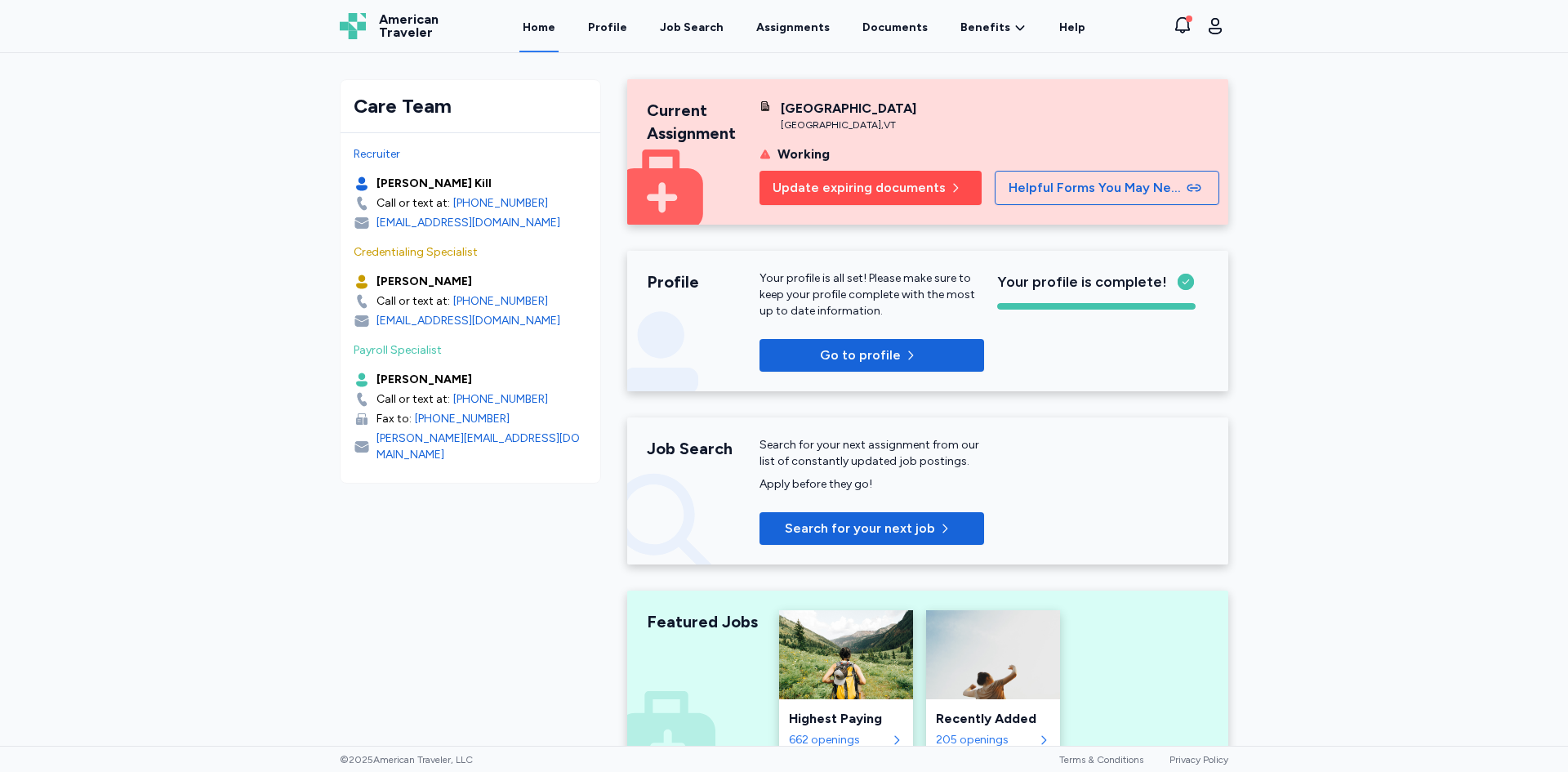
click at [904, 187] on span "Update expiring documents" at bounding box center [859, 188] width 173 height 19
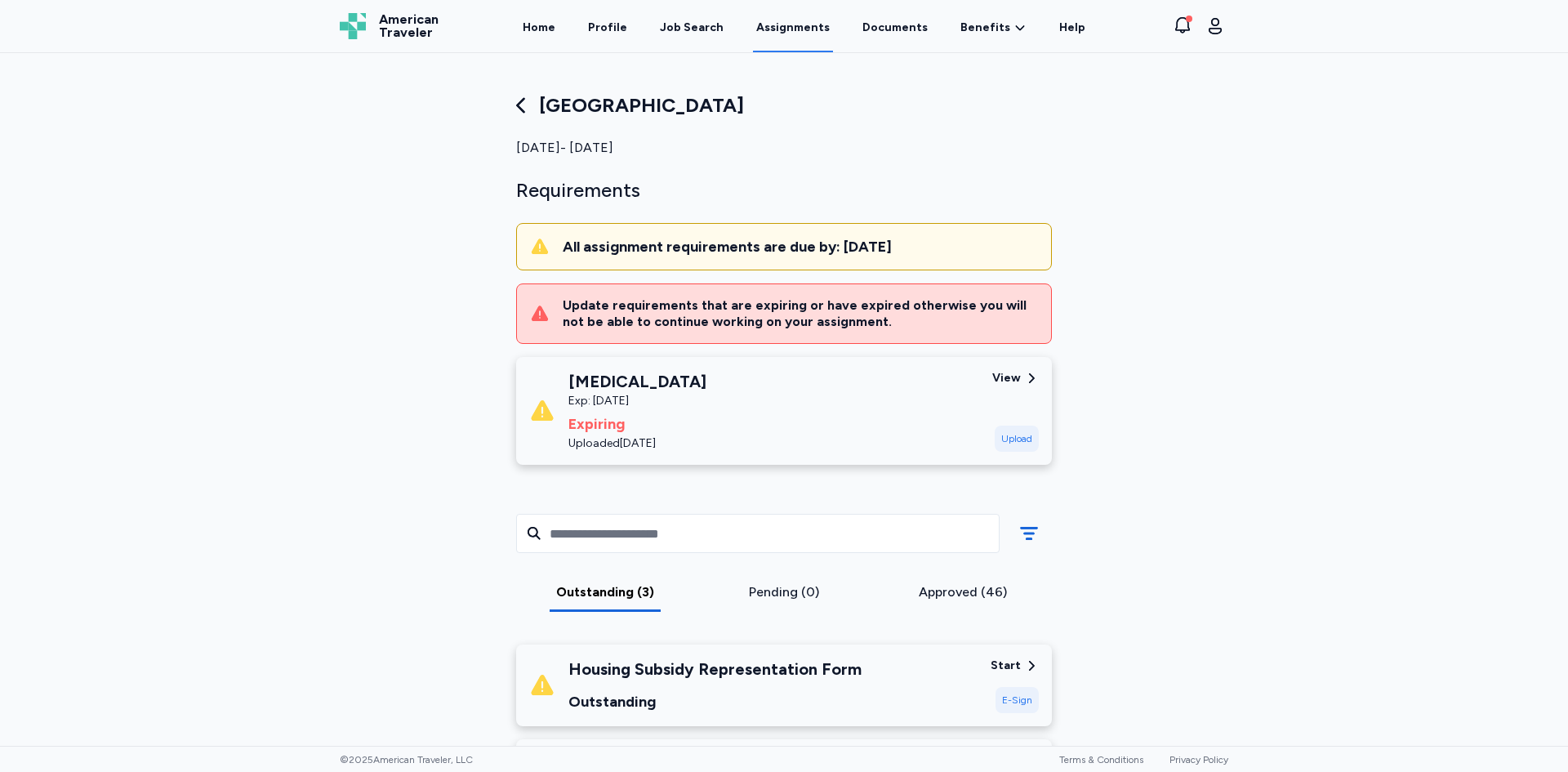
click at [816, 315] on div "Update requirements that are expiring or have expired otherwise you will not be…" at bounding box center [800, 313] width 475 height 32
click at [610, 23] on link "Profile" at bounding box center [608, 27] width 45 height 51
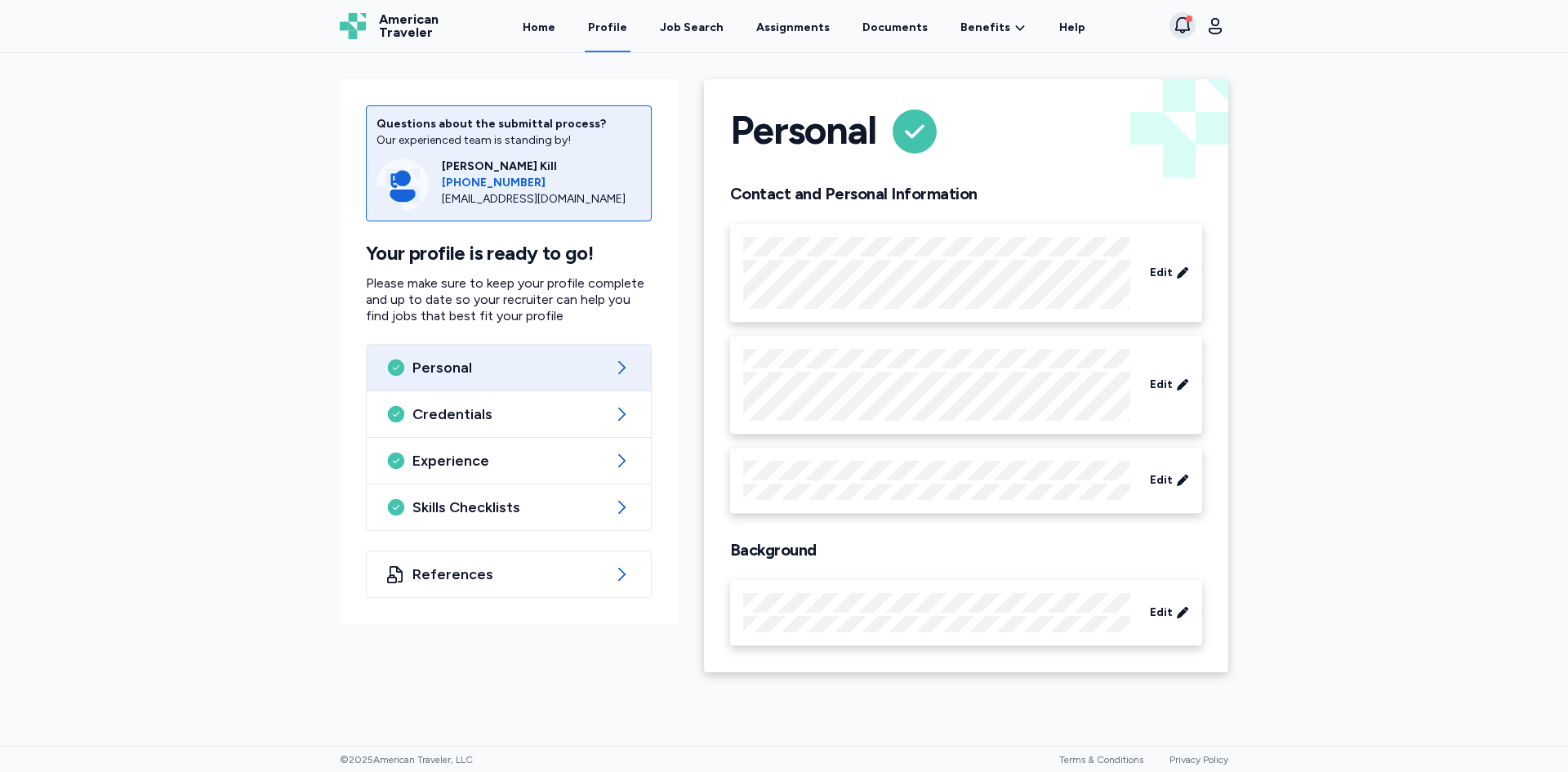
click at [1186, 24] on icon "button" at bounding box center [1182, 25] width 19 height 19
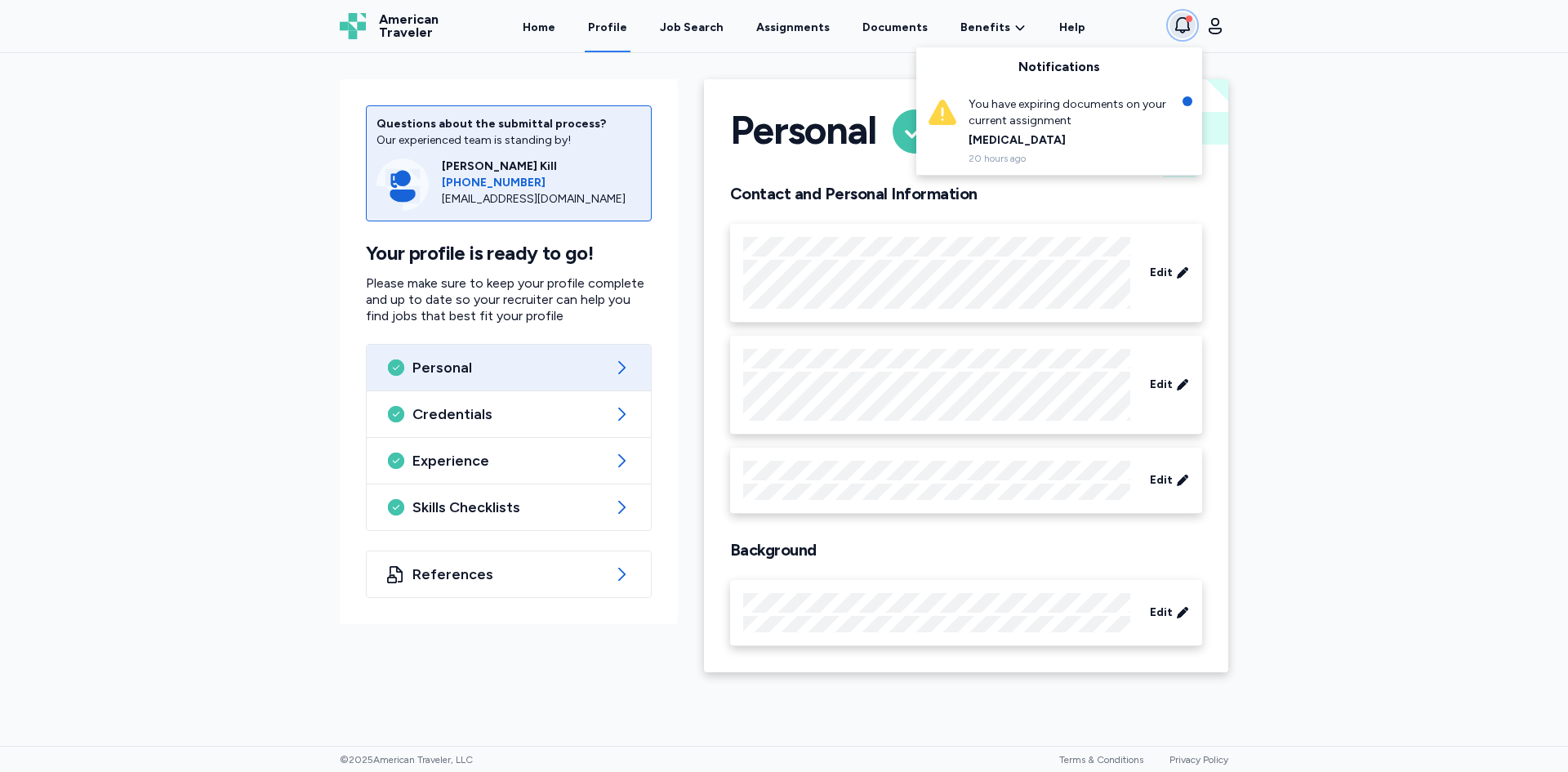
click at [1186, 24] on icon "button" at bounding box center [1182, 25] width 19 height 19
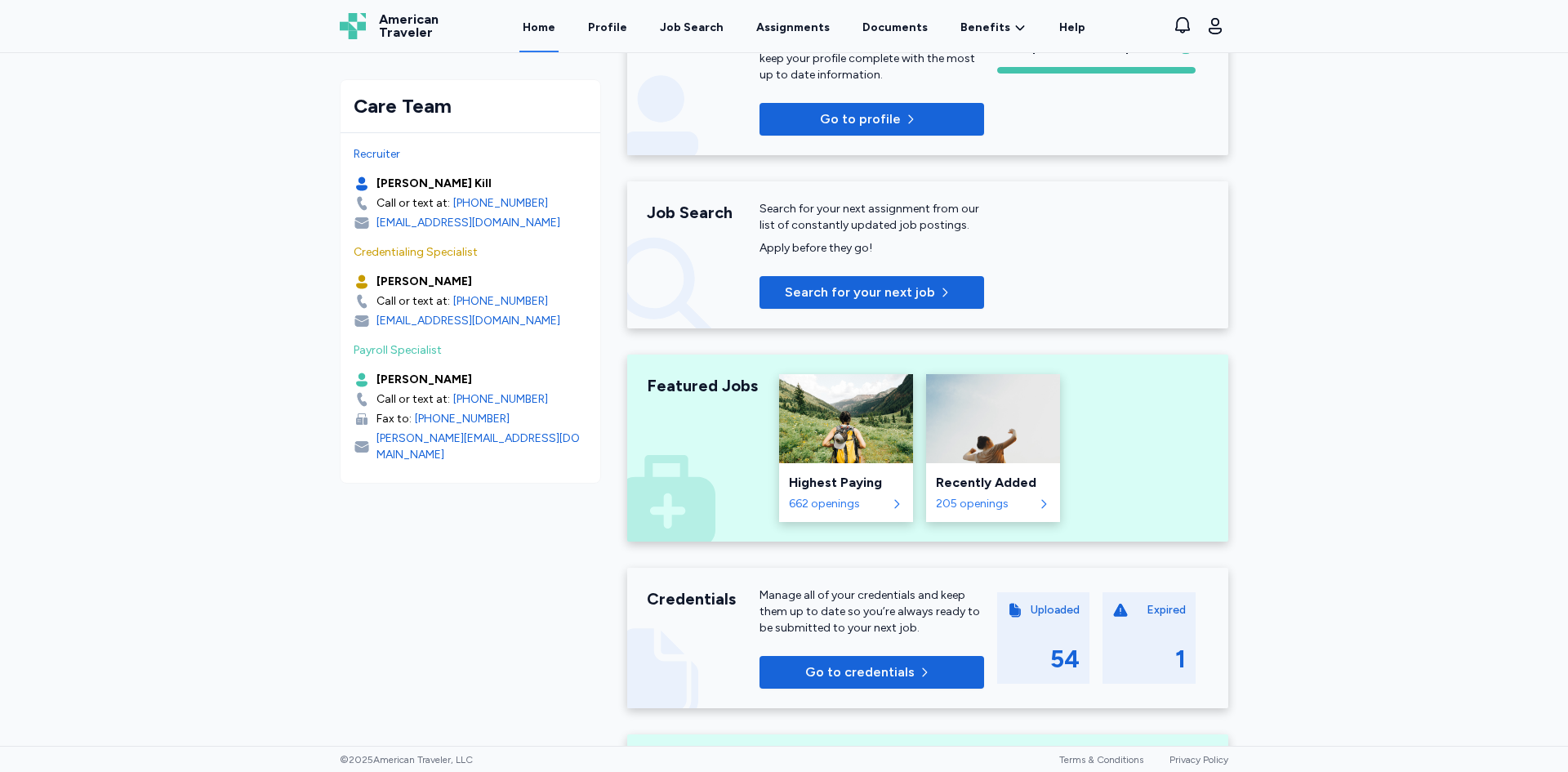
scroll to position [245, 0]
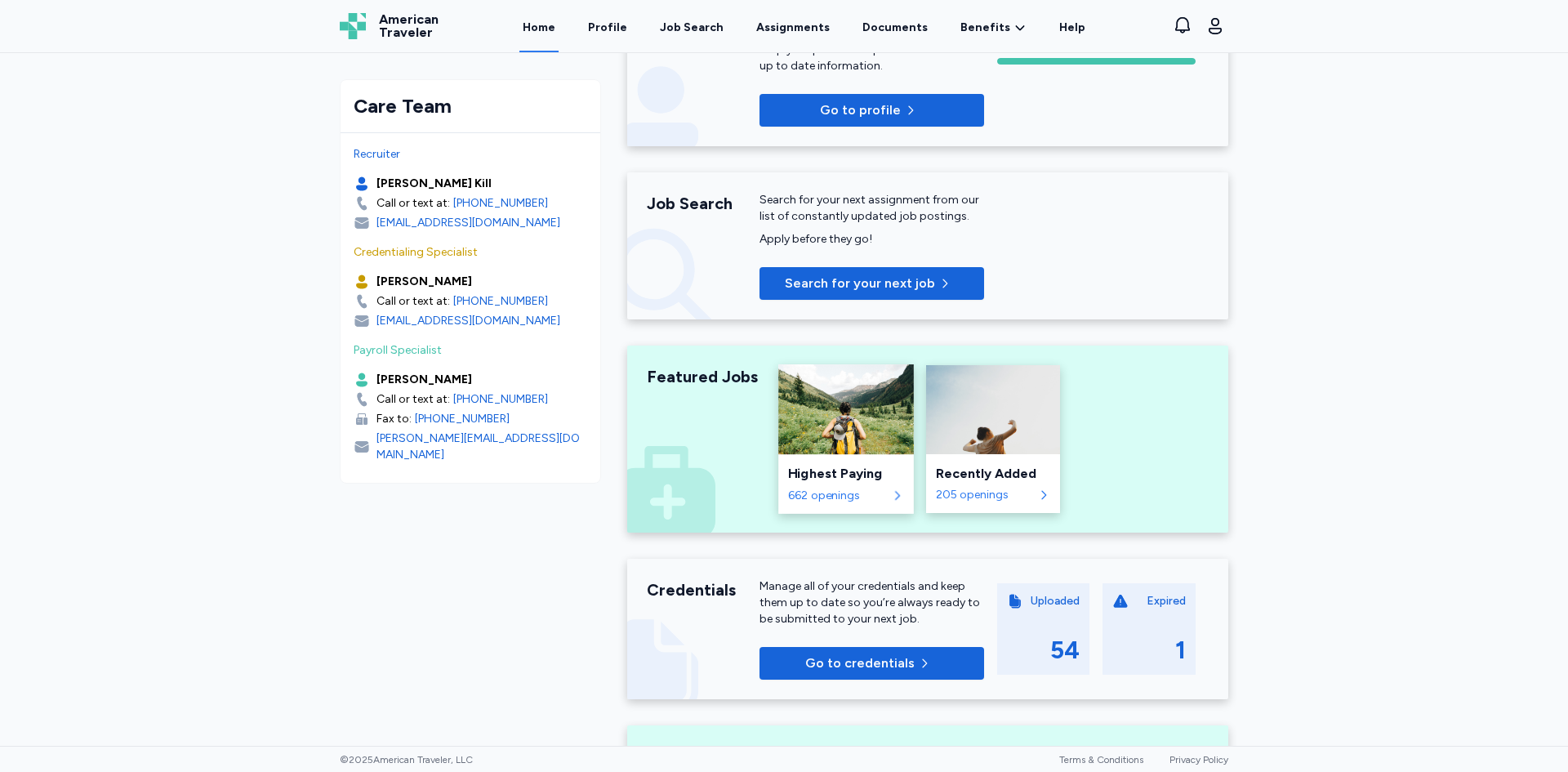
click at [830, 487] on div "662 openings" at bounding box center [837, 495] width 99 height 17
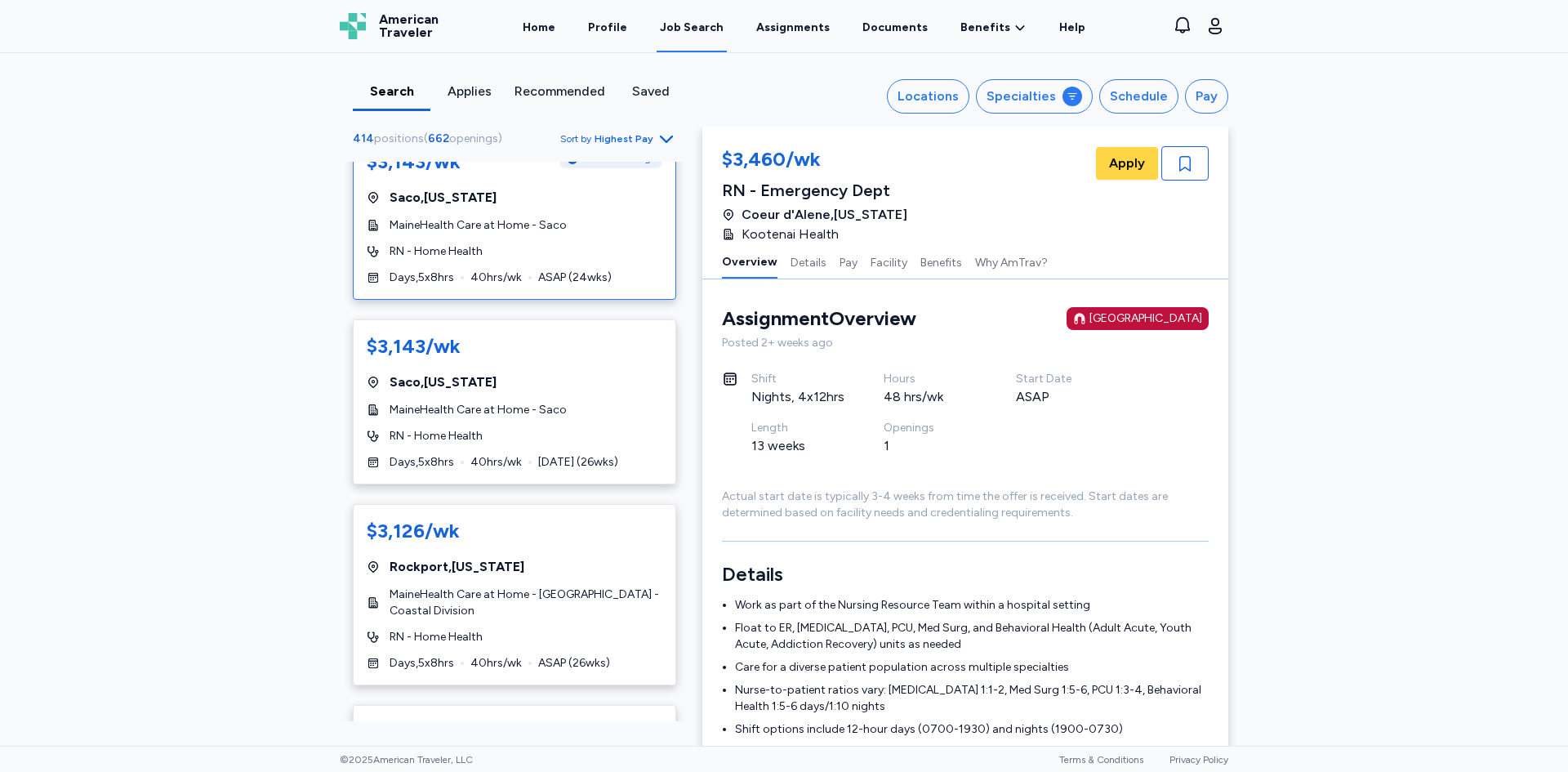
scroll to position [653, 0]
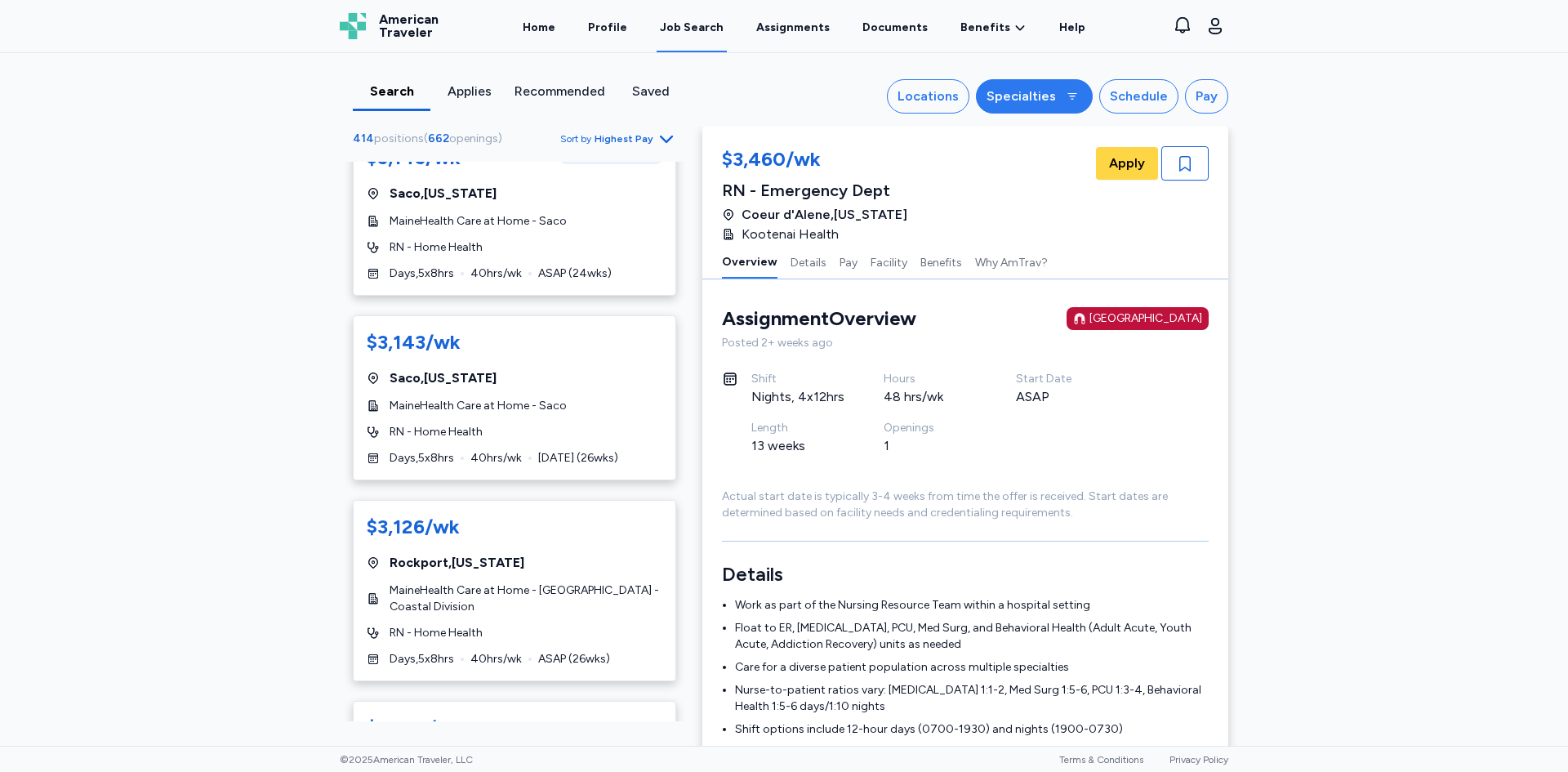
click at [1035, 96] on div "Specialties" at bounding box center [1021, 96] width 69 height 19
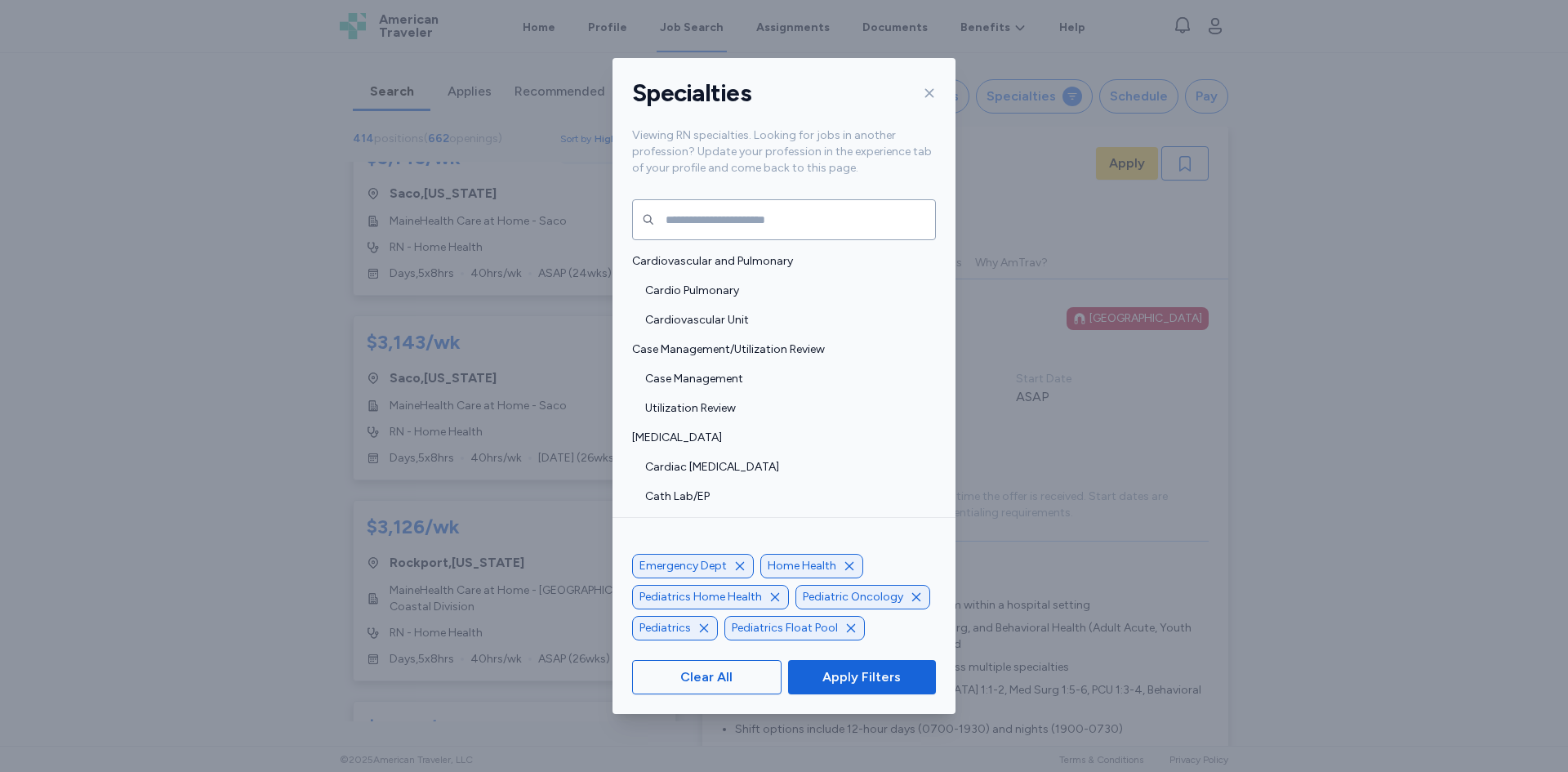
click at [845, 563] on icon "button" at bounding box center [849, 565] width 8 height 8
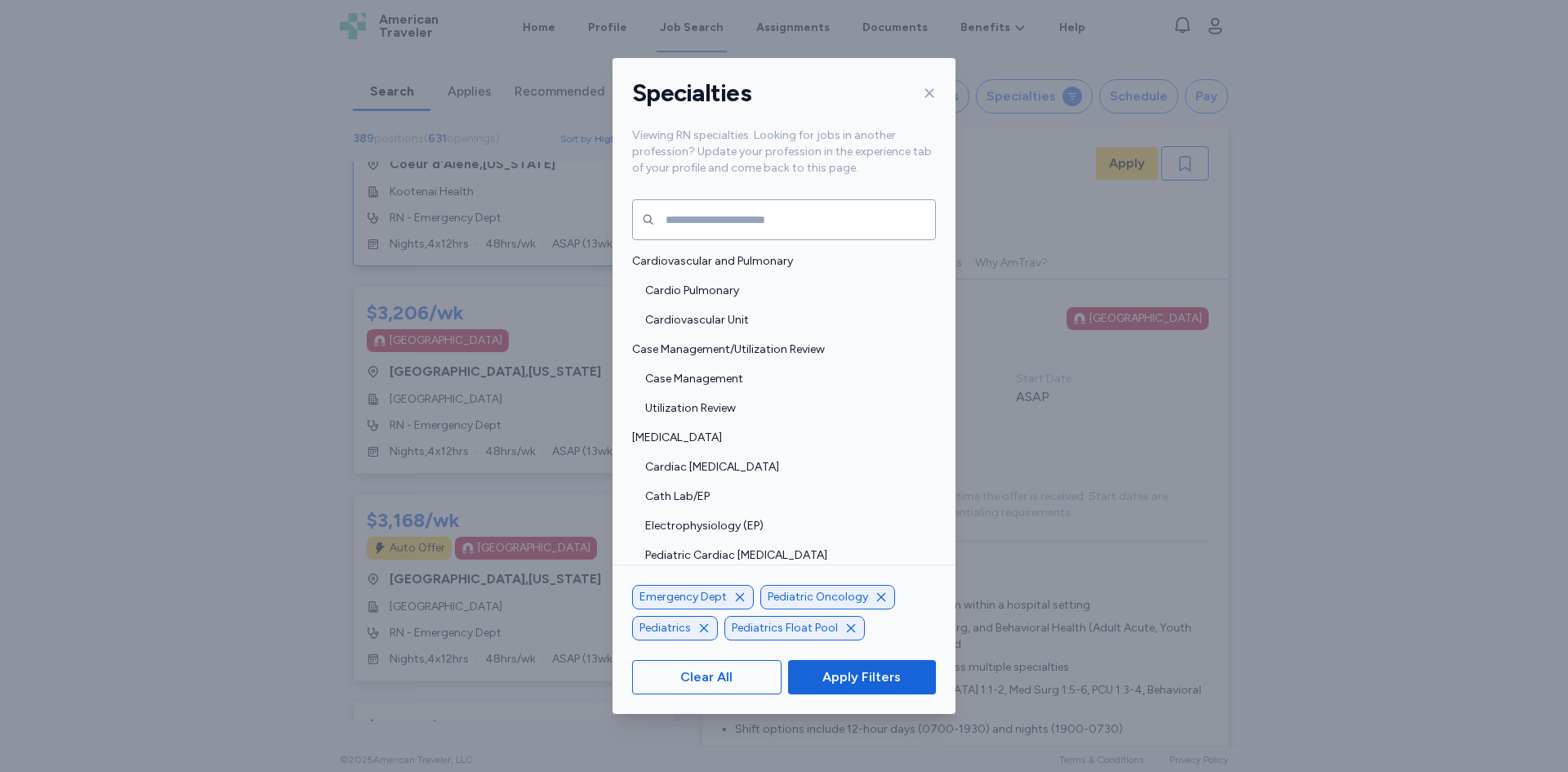
click at [877, 596] on icon "button" at bounding box center [881, 596] width 13 height 13
click at [829, 595] on icon "button" at bounding box center [832, 596] width 13 height 13
click at [884, 628] on icon "button" at bounding box center [886, 628] width 8 height 8
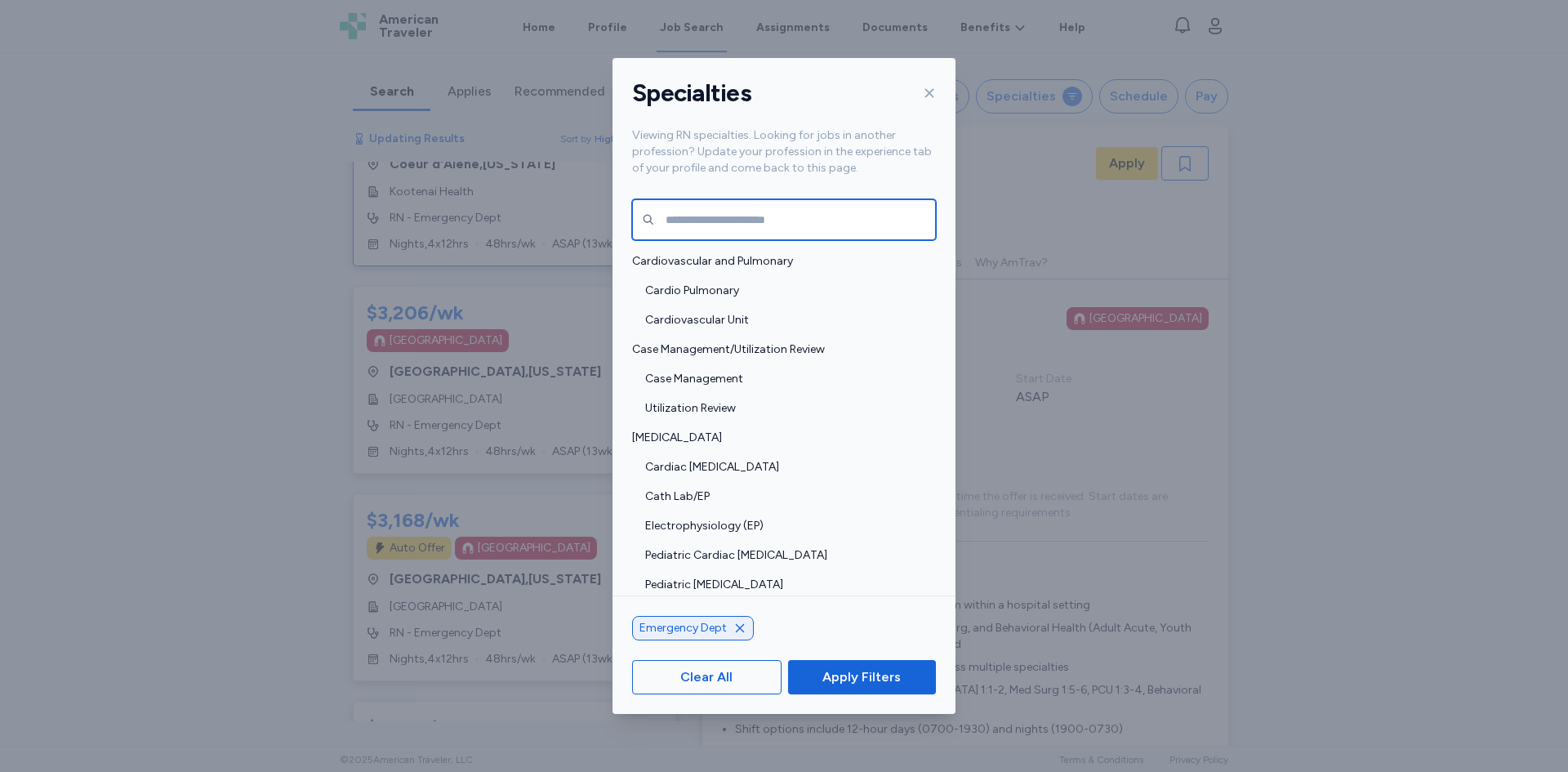
click at [730, 227] on input "text" at bounding box center [784, 219] width 304 height 41
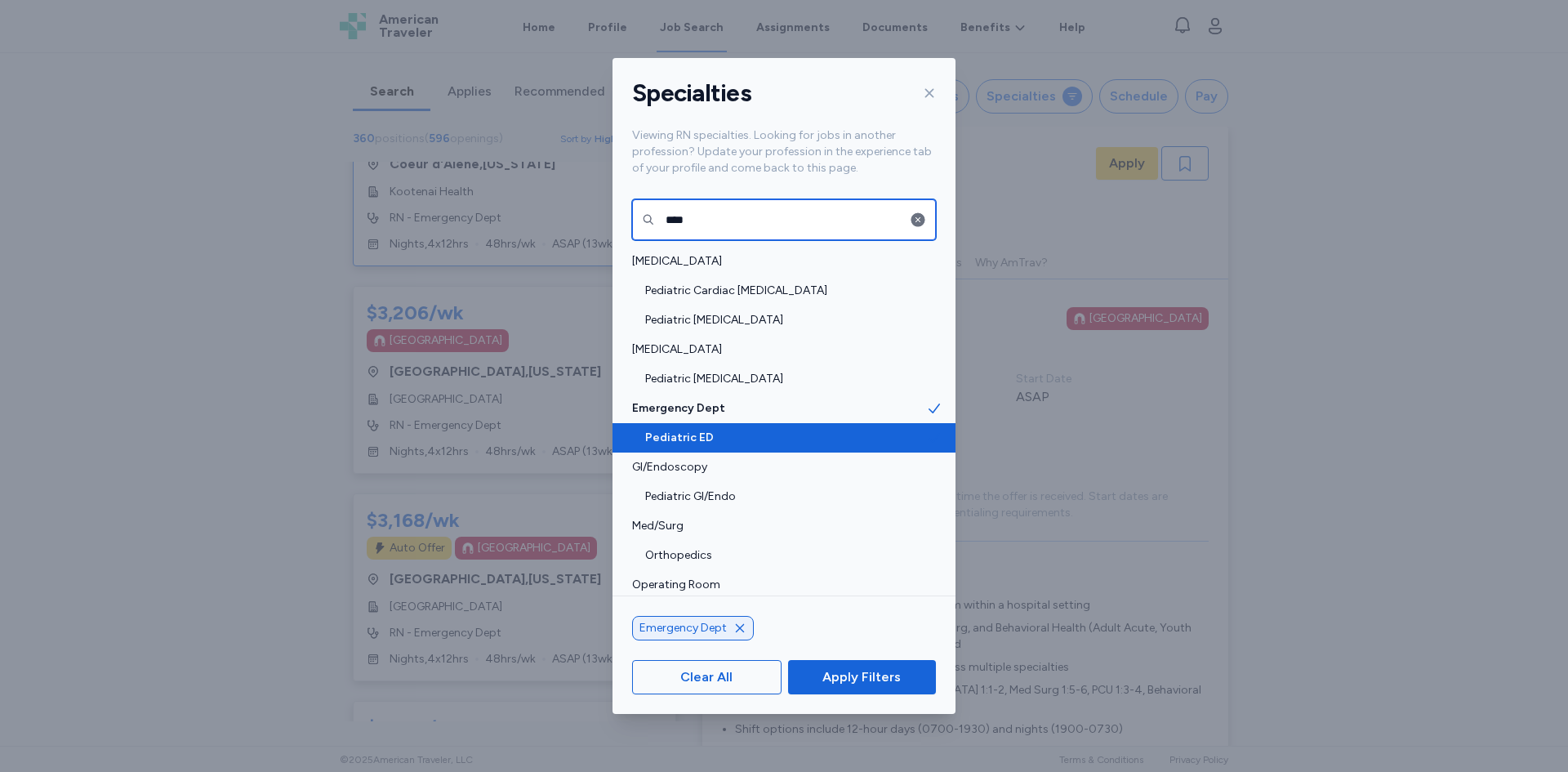
type input "****"
click at [657, 433] on span "Pediatric ED" at bounding box center [786, 438] width 281 height 17
click at [658, 432] on span "Pediatric ED" at bounding box center [786, 438] width 281 height 17
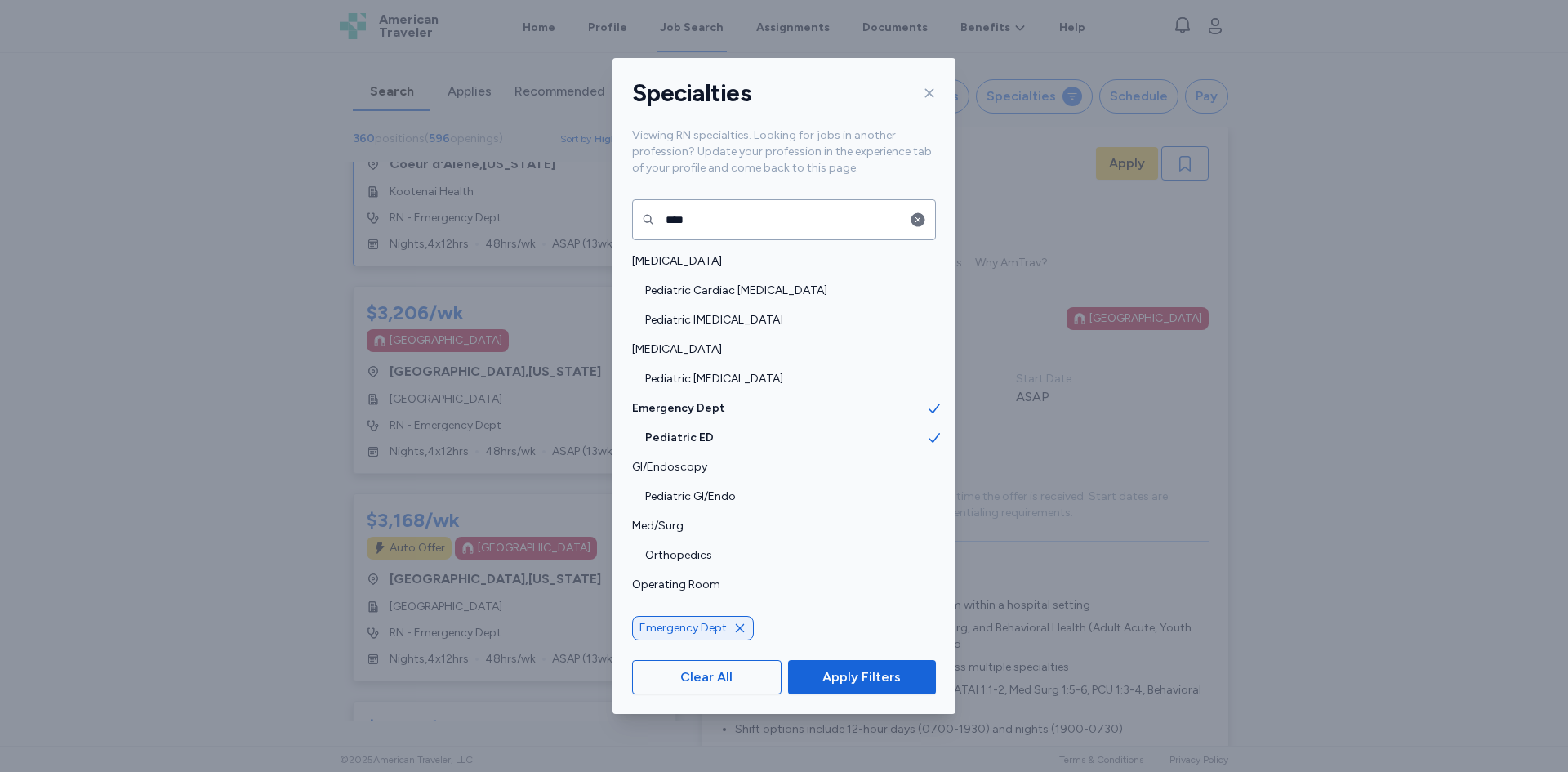
click at [844, 675] on span "Apply Filters" at bounding box center [862, 677] width 79 height 19
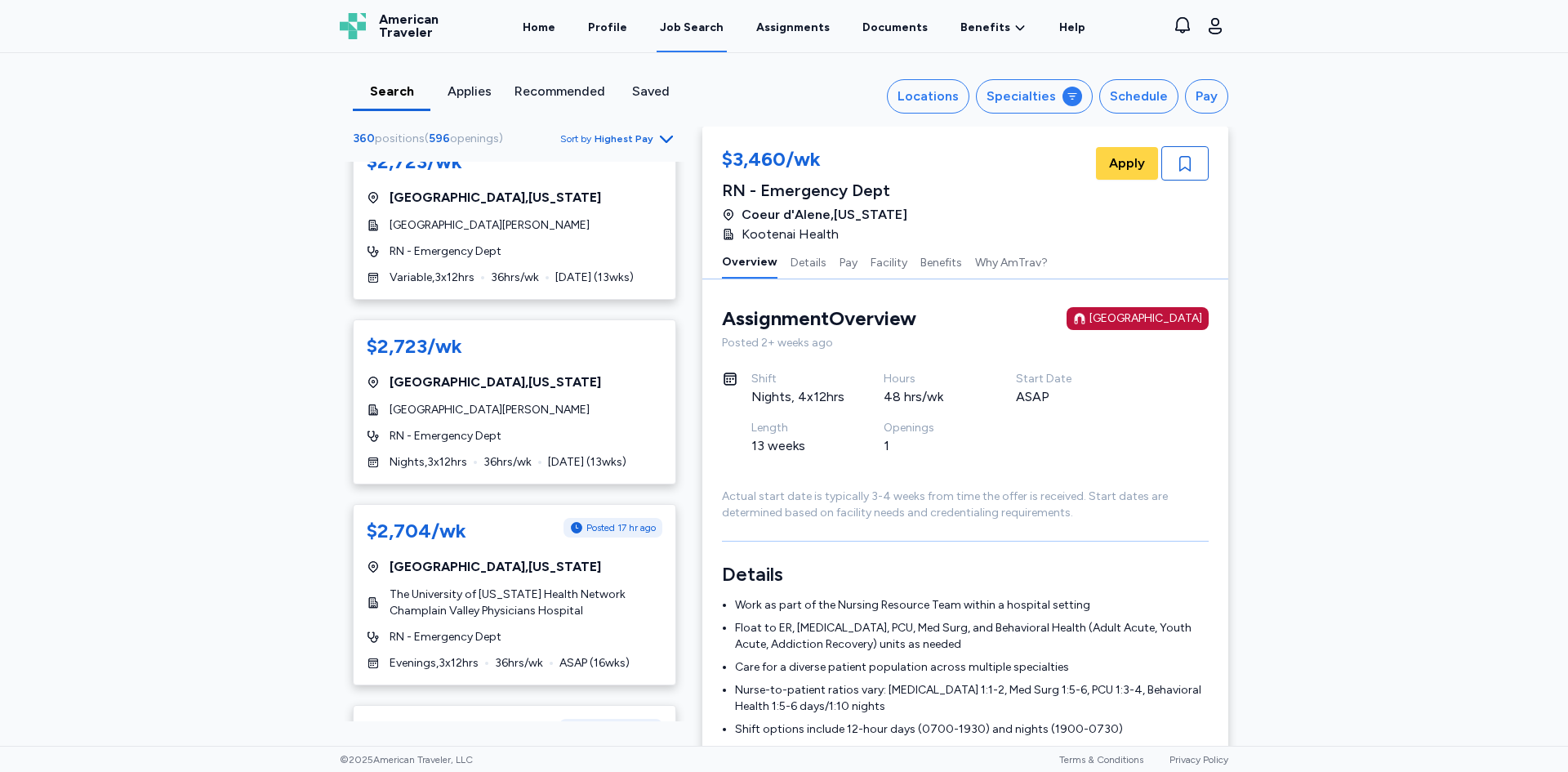
scroll to position [2370, 0]
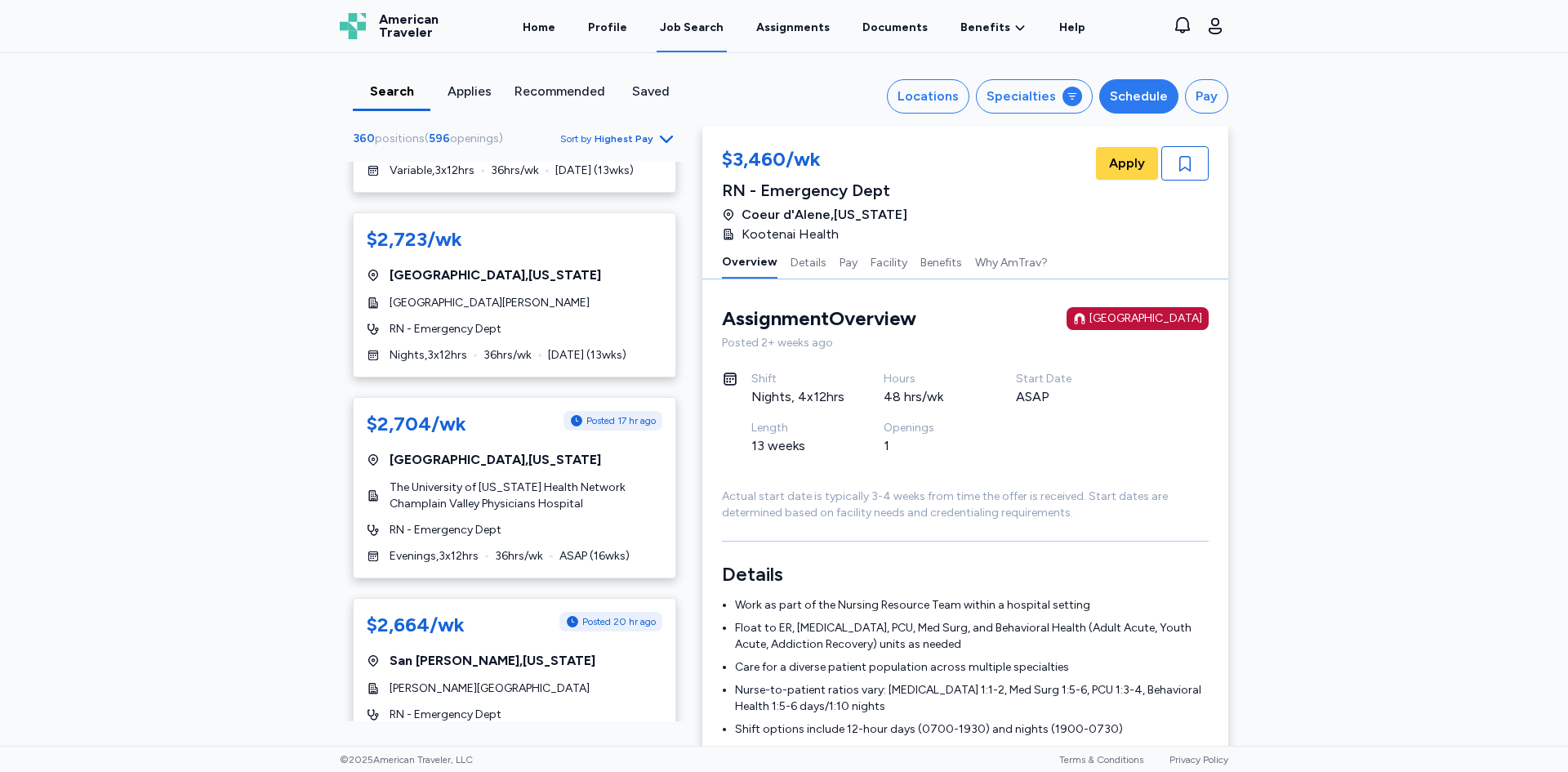
click at [1141, 90] on div "Schedule" at bounding box center [1138, 96] width 58 height 19
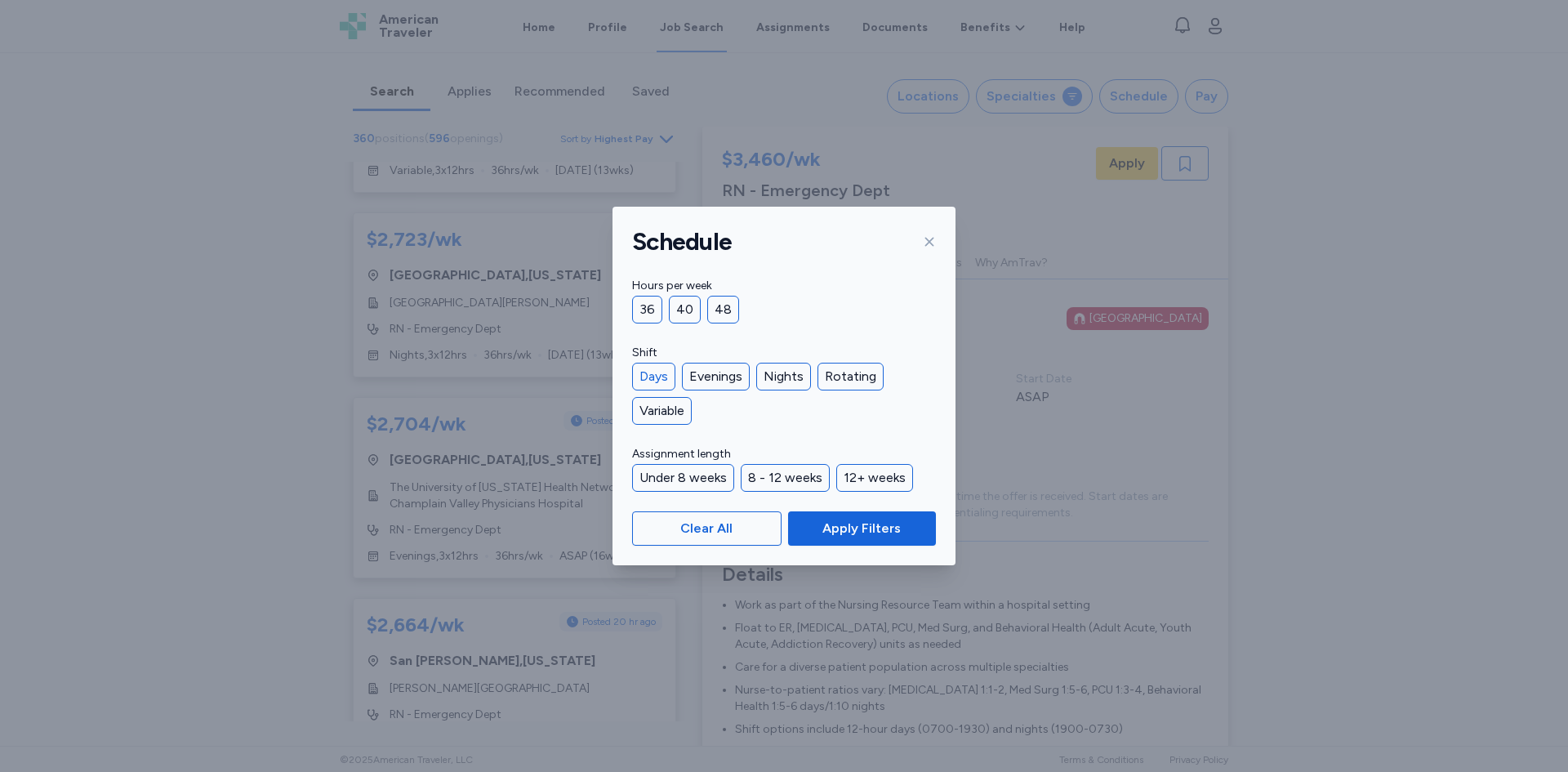
click at [647, 372] on div "Days" at bounding box center [654, 376] width 44 height 28
click at [841, 529] on span "Apply Filters" at bounding box center [862, 528] width 79 height 19
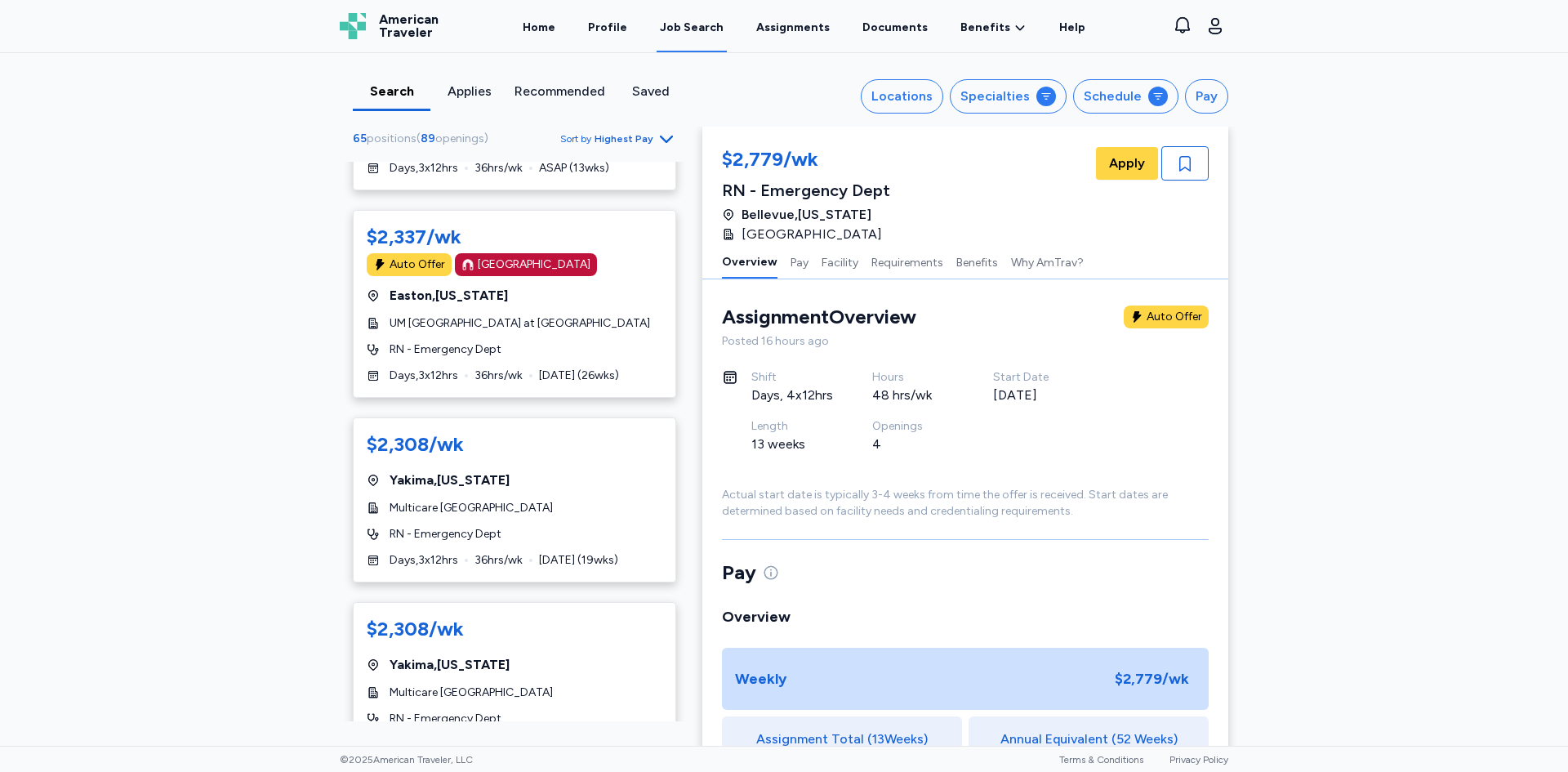
scroll to position [899, 0]
